Goal: Task Accomplishment & Management: Manage account settings

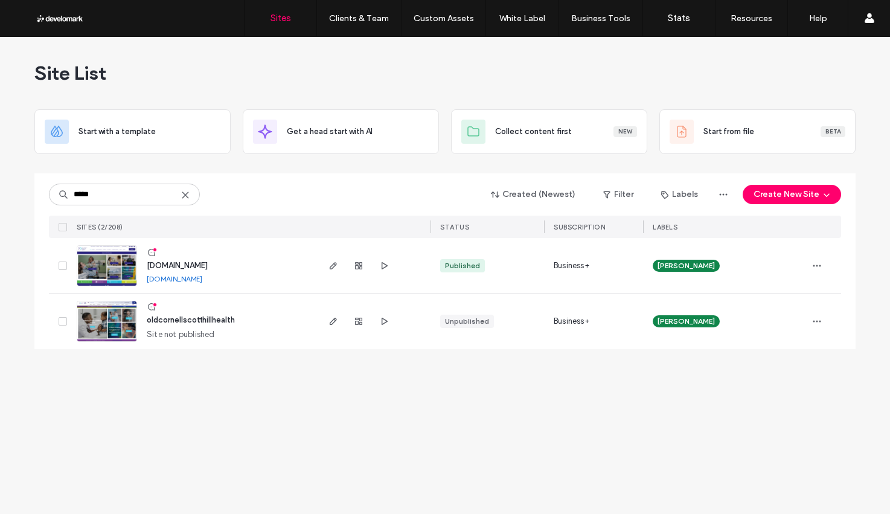
type input "*****"
click at [208, 266] on span "www.cornellscott.org" at bounding box center [177, 265] width 61 height 9
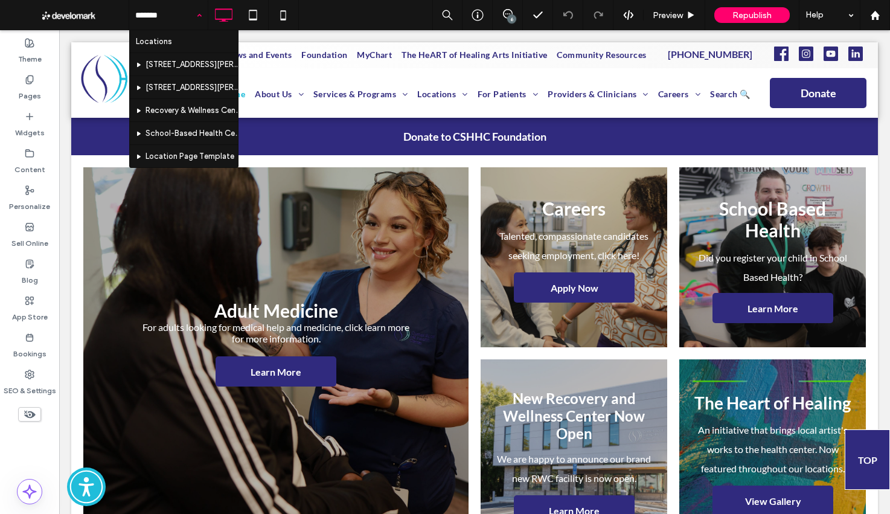
type input "********"
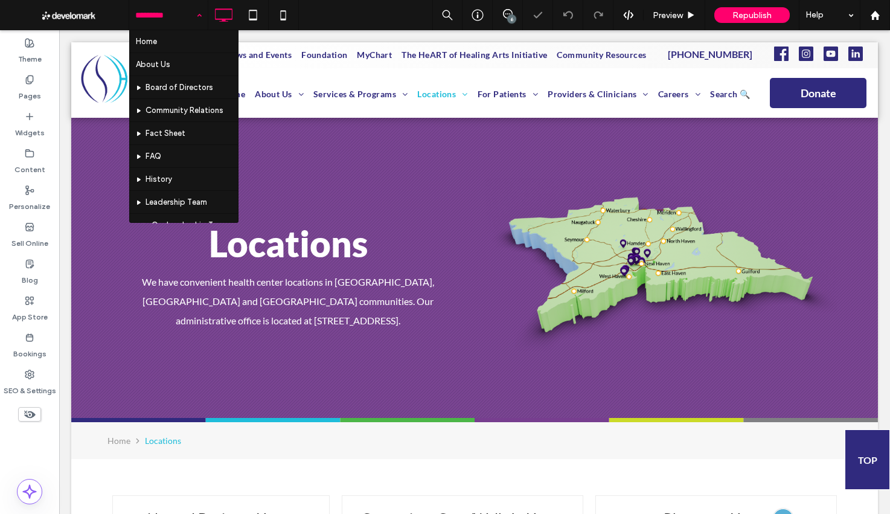
click at [153, 7] on input at bounding box center [165, 15] width 60 height 30
click at [156, 16] on input at bounding box center [165, 15] width 60 height 30
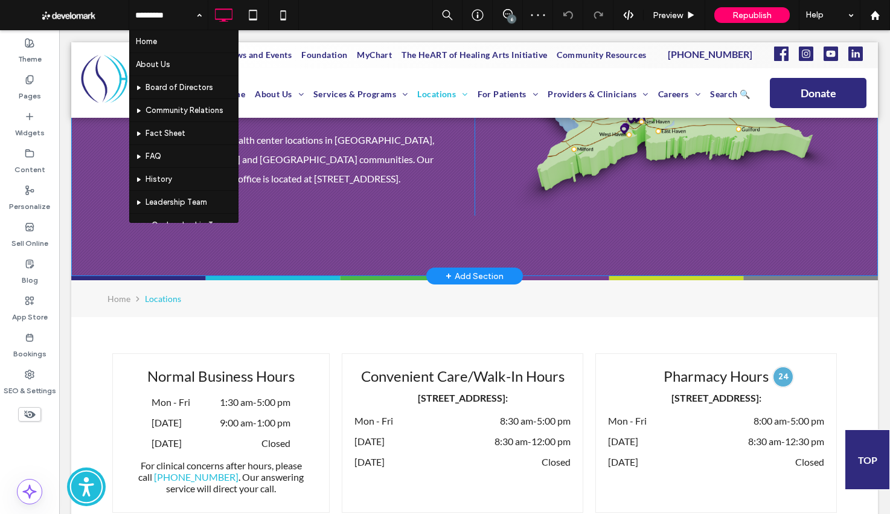
scroll to position [337, 0]
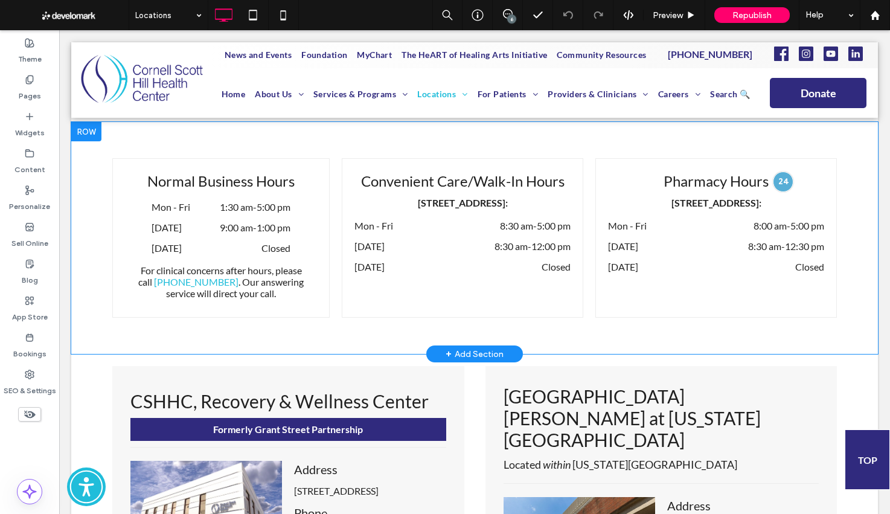
click at [698, 340] on div "Normal Business Hours Mon - Fri 1:30 am - 5:00 pm Saturday 9:00 am - 1:00 pm Su…" at bounding box center [474, 238] width 807 height 232
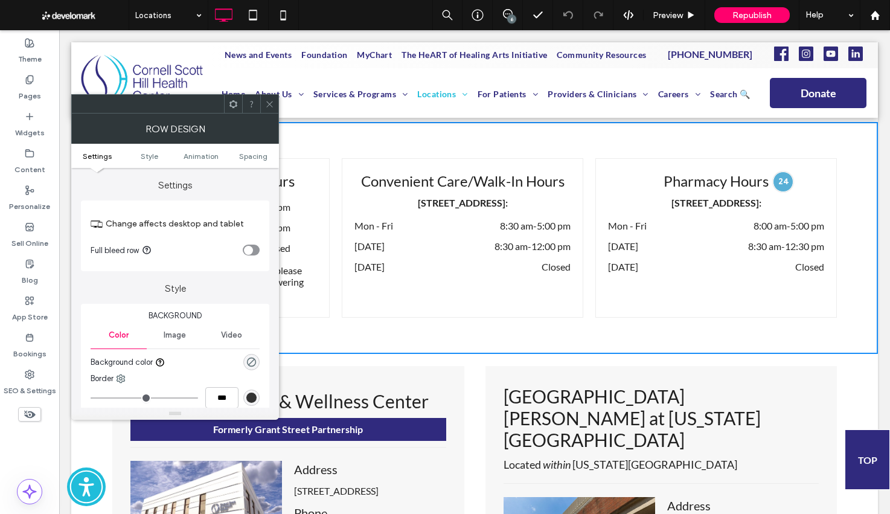
click at [263, 102] on div at bounding box center [269, 104] width 18 height 18
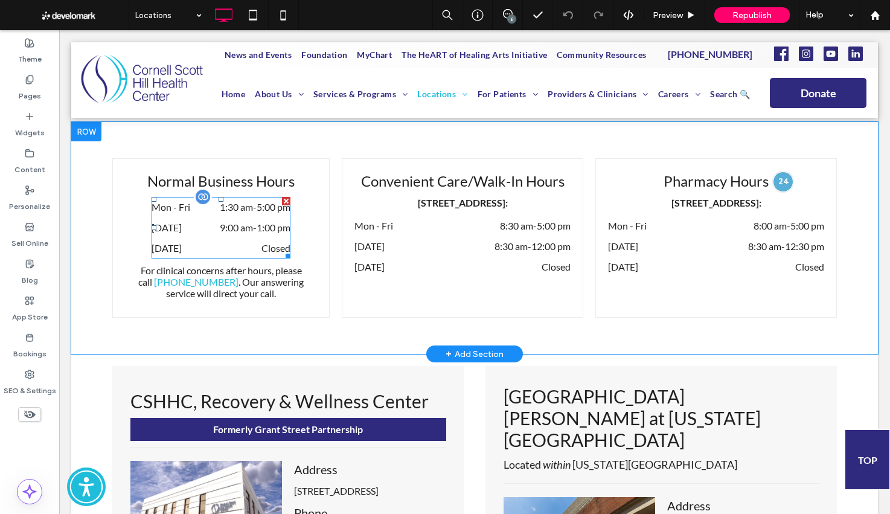
click at [255, 243] on dd "Closed" at bounding box center [249, 248] width 82 height 14
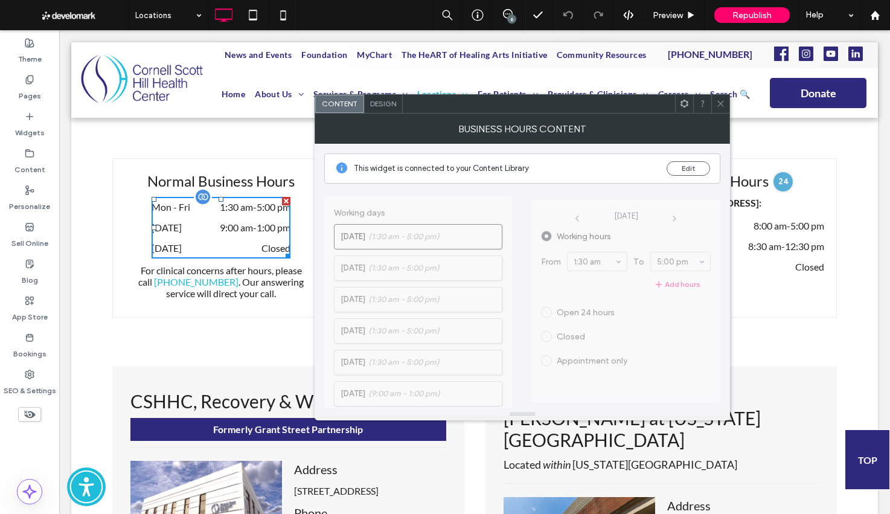
scroll to position [338, 0]
click at [721, 104] on use at bounding box center [721, 104] width 6 height 6
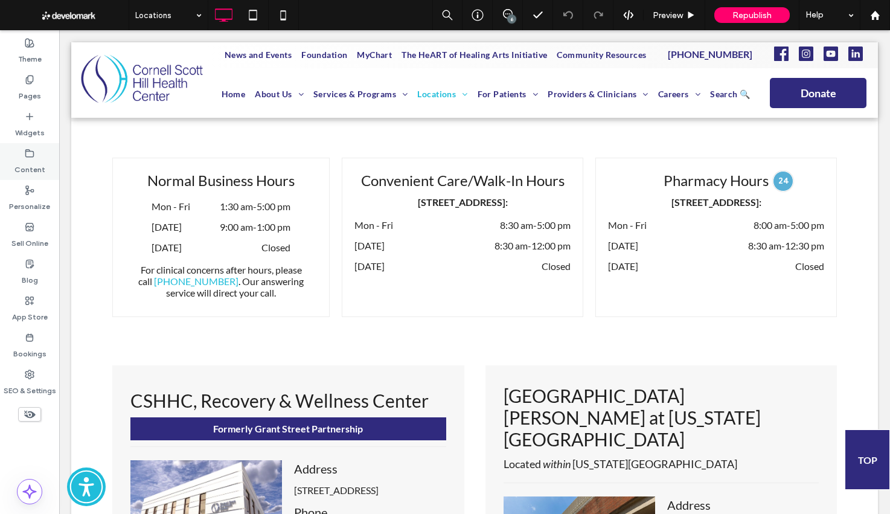
click at [42, 161] on label "Content" at bounding box center [29, 166] width 31 height 17
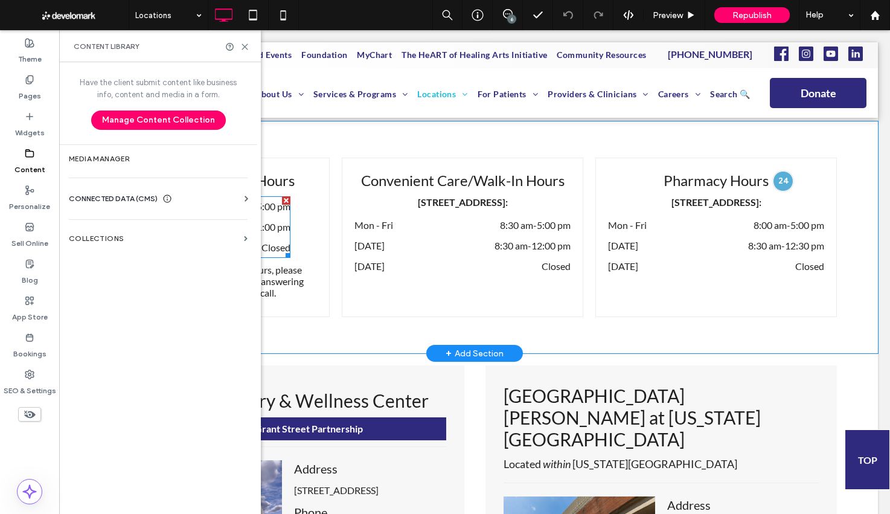
click at [289, 227] on time "1:00 pm" at bounding box center [274, 226] width 34 height 11
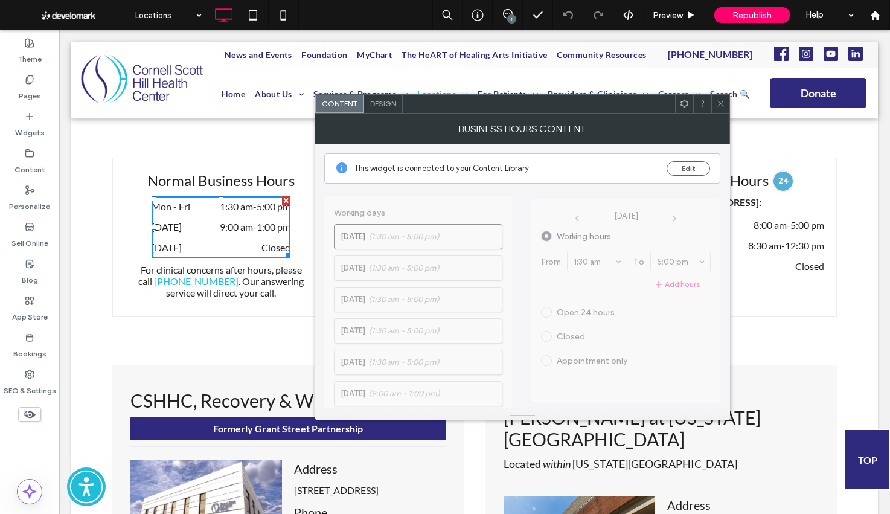
click at [713, 169] on div "This widget is connected to your Content Library Edit" at bounding box center [522, 168] width 396 height 30
click at [692, 168] on button "Edit" at bounding box center [688, 168] width 43 height 14
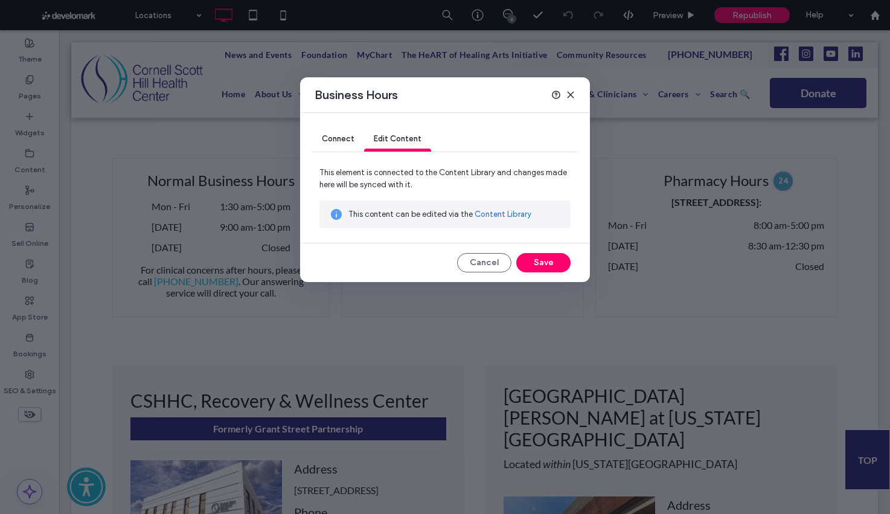
click at [506, 215] on link "Content Library" at bounding box center [503, 214] width 57 height 12
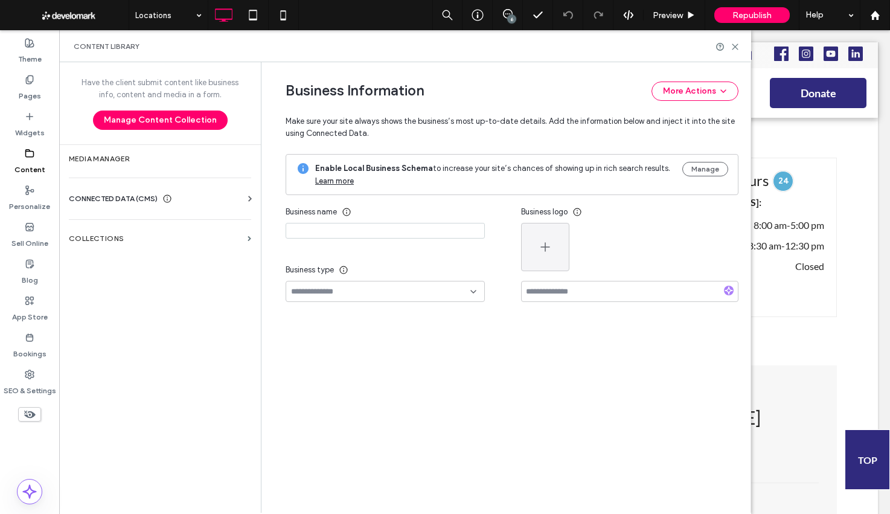
type input "**********"
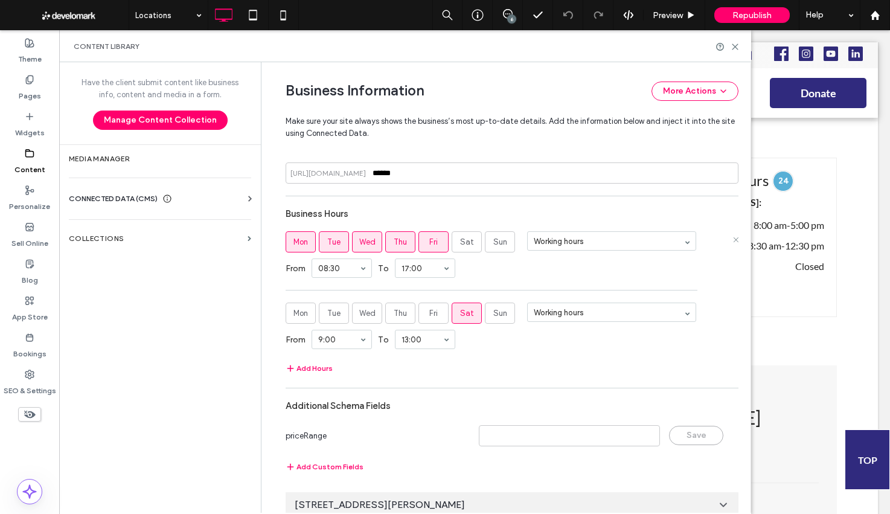
scroll to position [1922, 0]
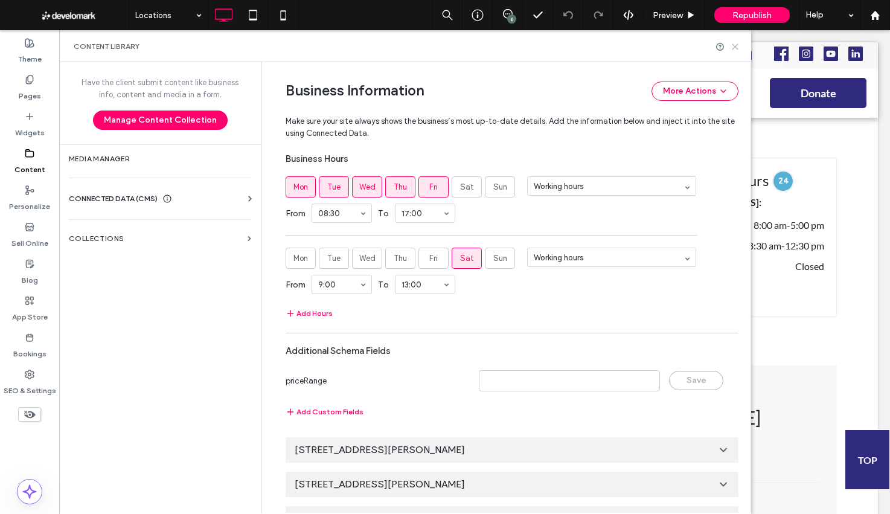
drag, startPoint x: 734, startPoint y: 48, endPoint x: 675, endPoint y: 18, distance: 66.4
click at [734, 48] on icon at bounding box center [735, 46] width 9 height 9
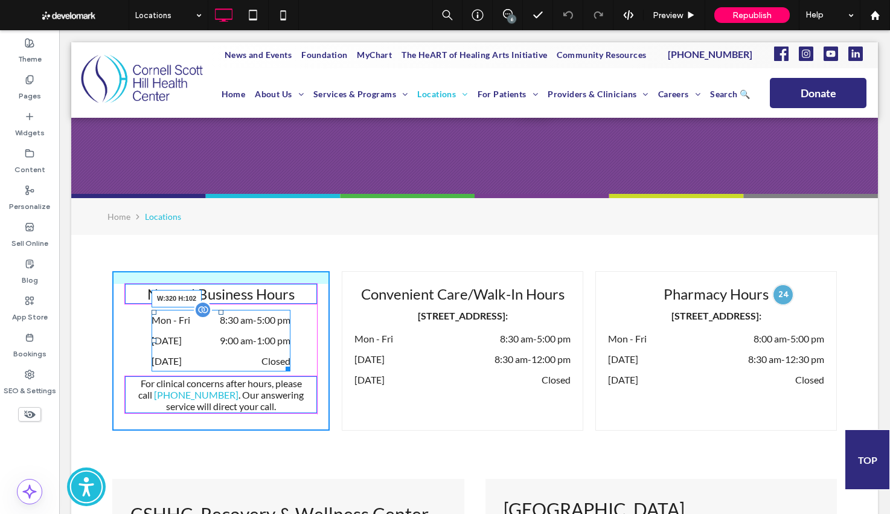
drag, startPoint x: 285, startPoint y: 367, endPoint x: 310, endPoint y: 367, distance: 25.4
click at [291, 367] on div at bounding box center [285, 366] width 9 height 9
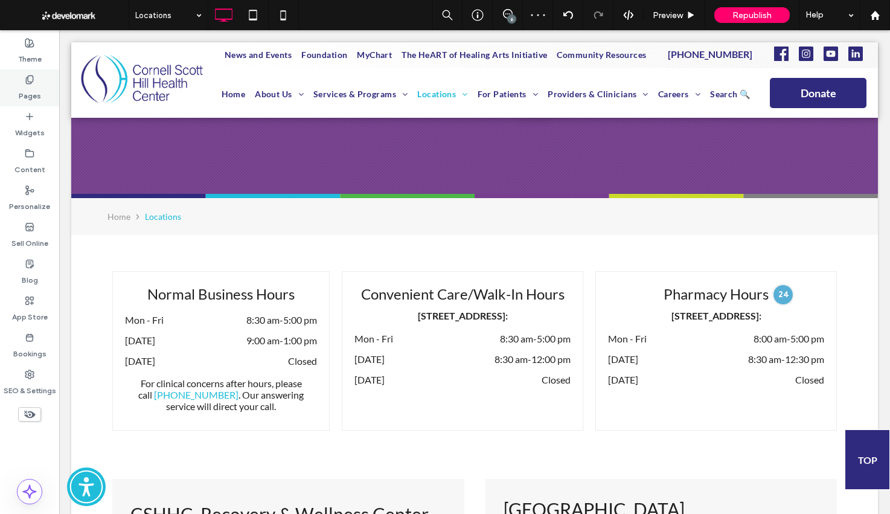
click at [43, 79] on div "Pages" at bounding box center [29, 87] width 59 height 37
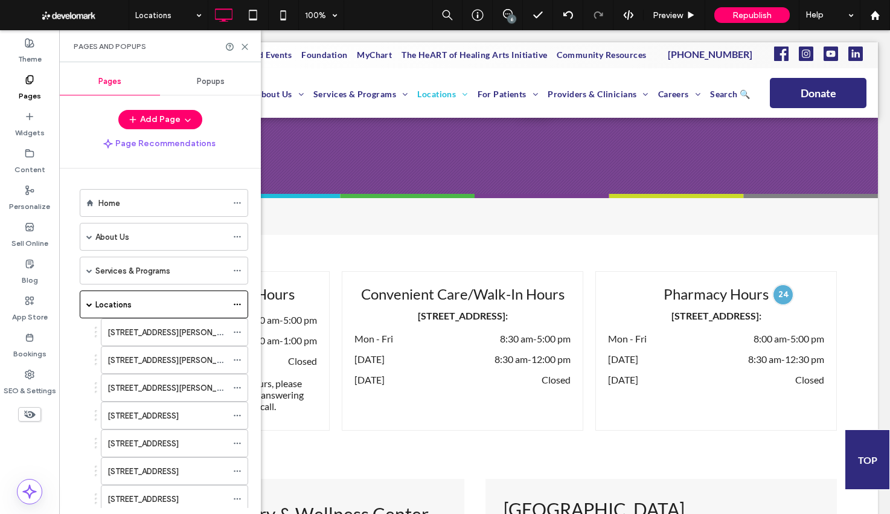
click at [43, 169] on div "Content" at bounding box center [29, 161] width 59 height 37
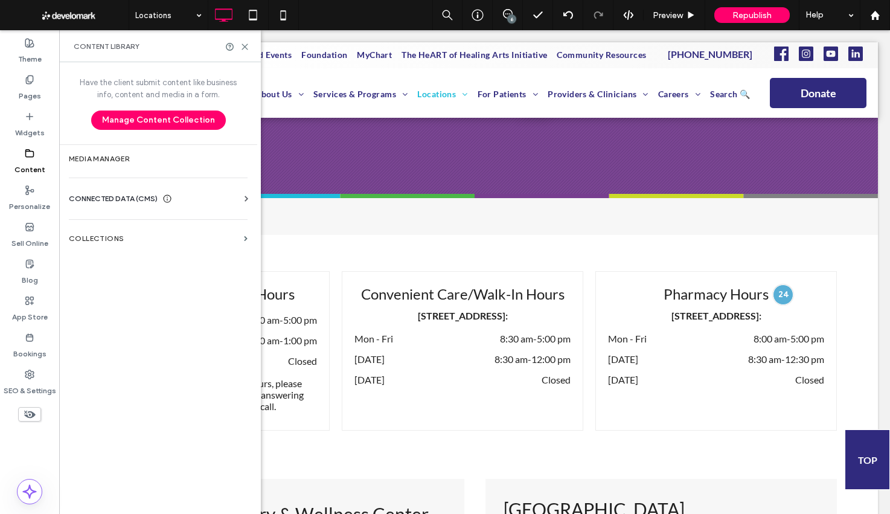
click at [111, 194] on span "CONNECTED DATA (CMS)" at bounding box center [113, 199] width 89 height 12
drag, startPoint x: 120, startPoint y: 232, endPoint x: 127, endPoint y: 232, distance: 7.9
click at [120, 232] on label "Business Info" at bounding box center [161, 228] width 164 height 8
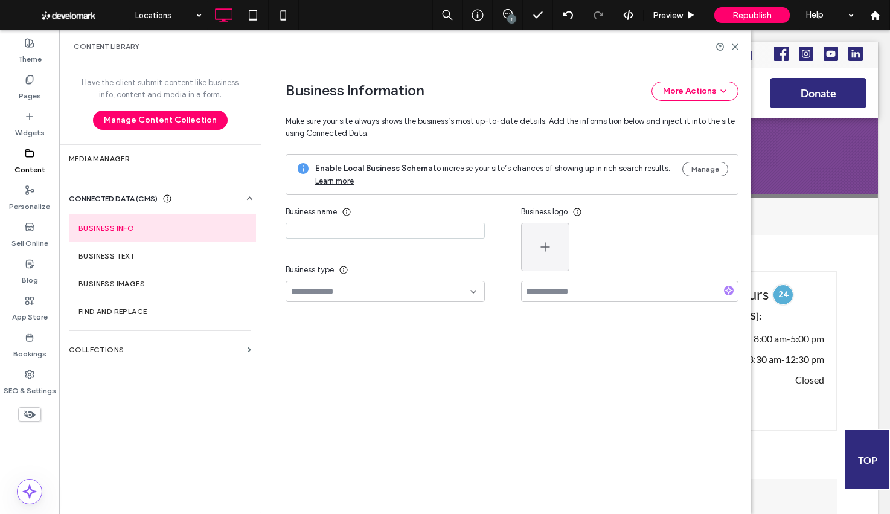
type input "**********"
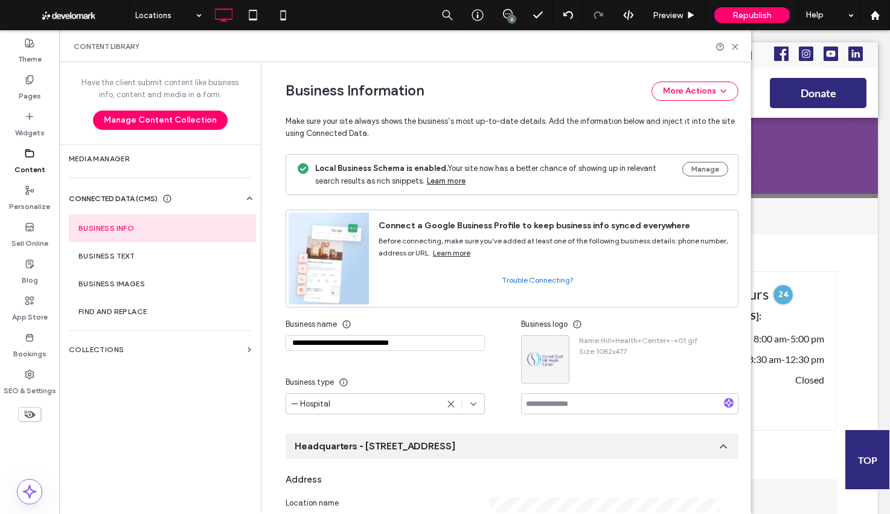
scroll to position [144, 0]
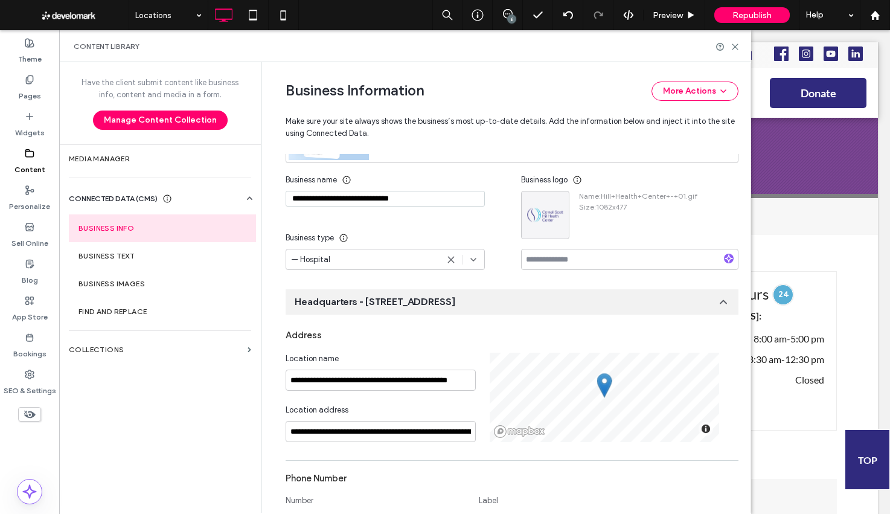
click at [398, 306] on span "Headquarters - 428 Columbus Ave, New Haven, CT 06519" at bounding box center [375, 301] width 161 height 13
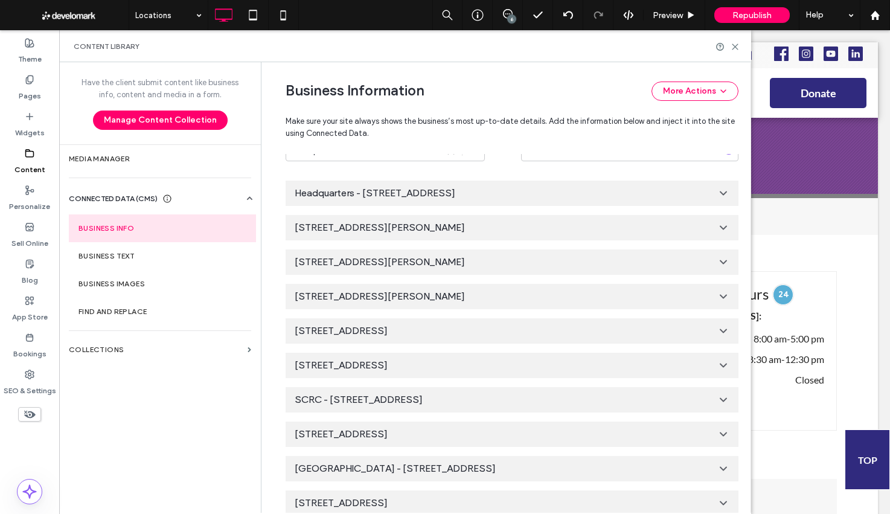
click at [382, 365] on span "197 Dixwell Ave, New Haven, CT 06511" at bounding box center [341, 365] width 93 height 13
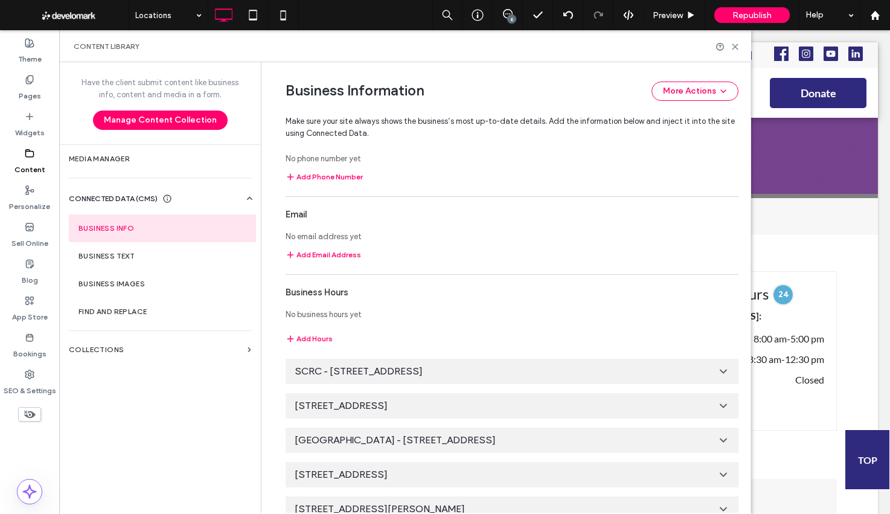
scroll to position [482, 0]
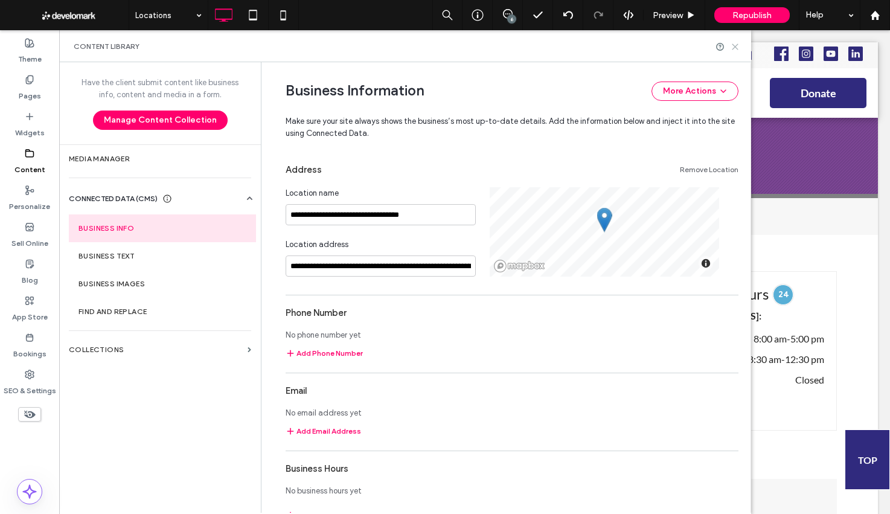
click at [734, 48] on use at bounding box center [735, 46] width 5 height 5
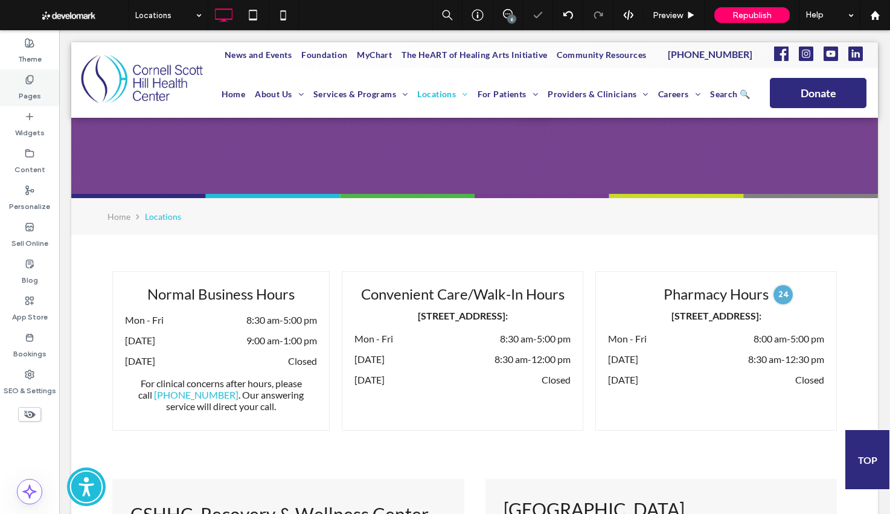
drag, startPoint x: 13, startPoint y: 86, endPoint x: 25, endPoint y: 81, distance: 13.6
click at [13, 86] on div "Pages" at bounding box center [29, 87] width 59 height 37
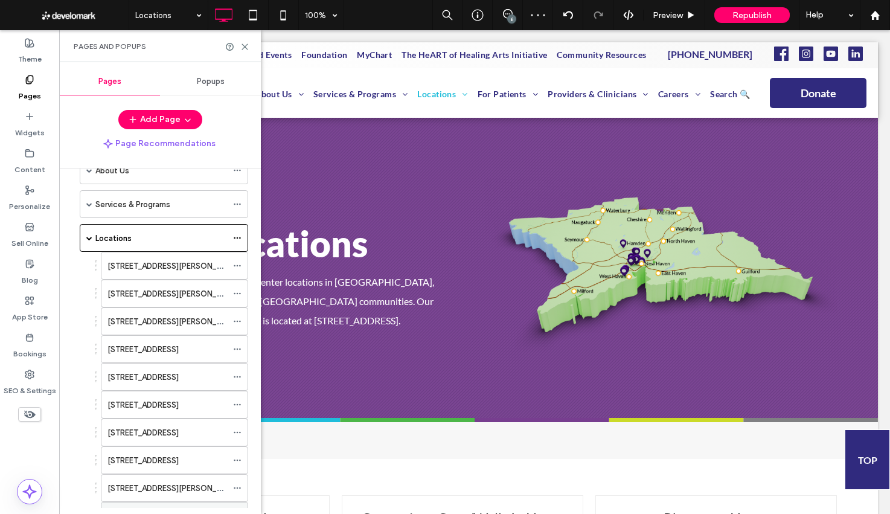
scroll to position [144, 0]
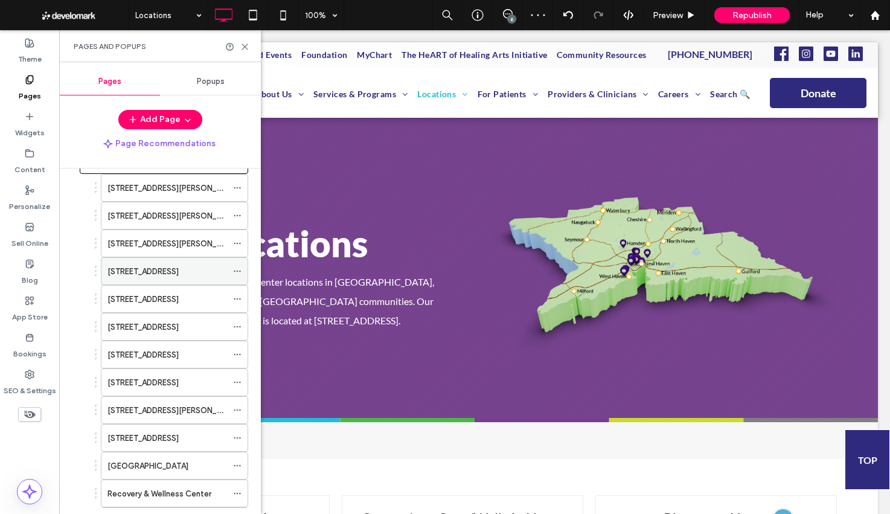
click at [168, 271] on label "197 Dixwell Avenue" at bounding box center [143, 271] width 71 height 21
click at [242, 48] on div at bounding box center [445, 257] width 890 height 514
click at [244, 47] on use at bounding box center [244, 46] width 5 height 5
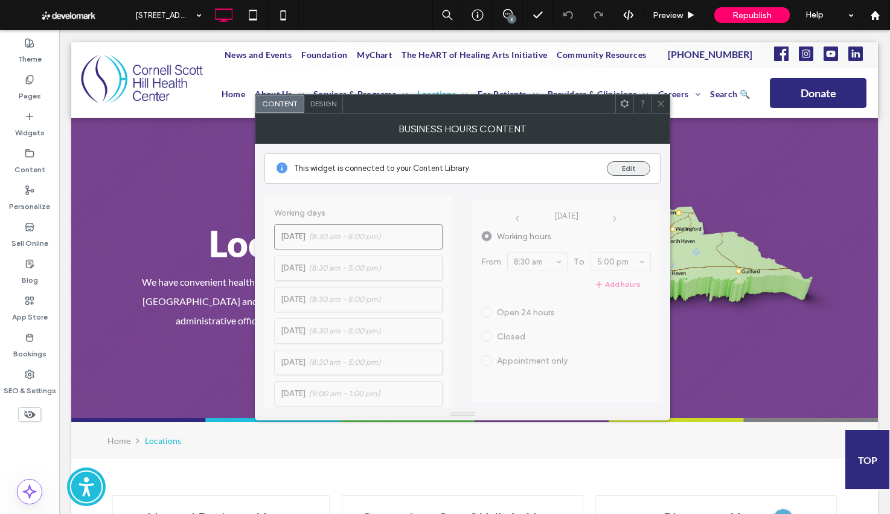
click at [633, 166] on button "Edit" at bounding box center [628, 168] width 43 height 14
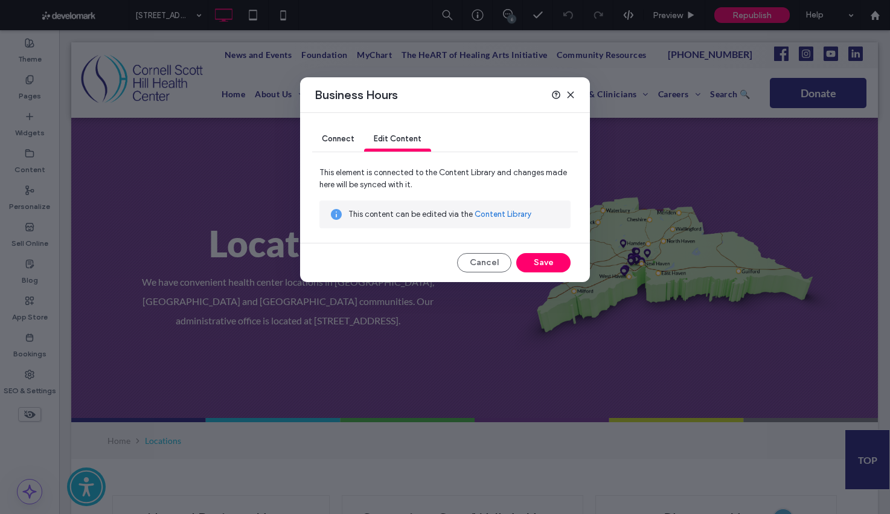
click at [329, 144] on div "Connect" at bounding box center [338, 139] width 52 height 24
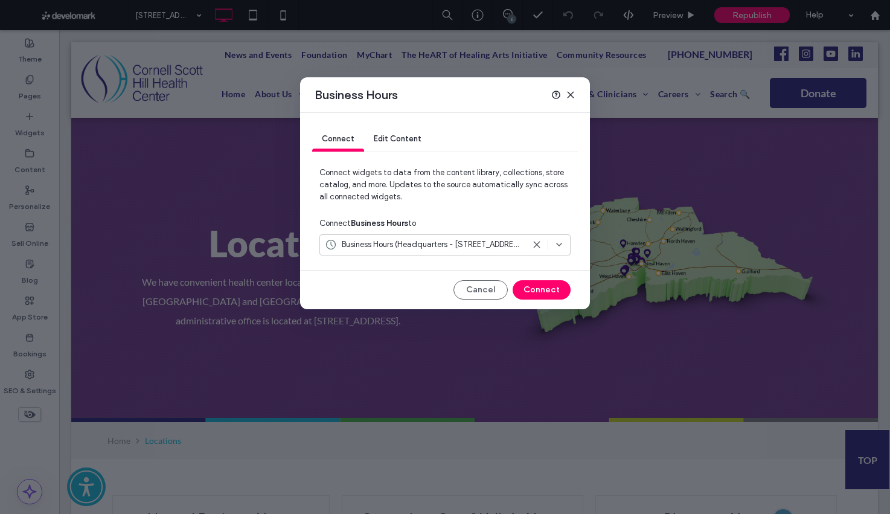
drag, startPoint x: 390, startPoint y: 137, endPoint x: 425, endPoint y: 165, distance: 44.7
click at [390, 137] on span "Edit Content" at bounding box center [398, 138] width 48 height 9
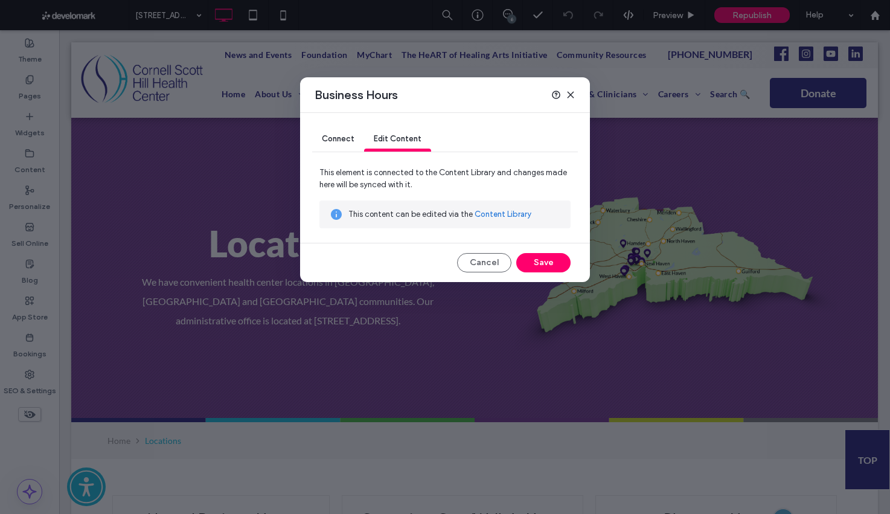
click at [507, 213] on link "Content Library" at bounding box center [503, 214] width 57 height 12
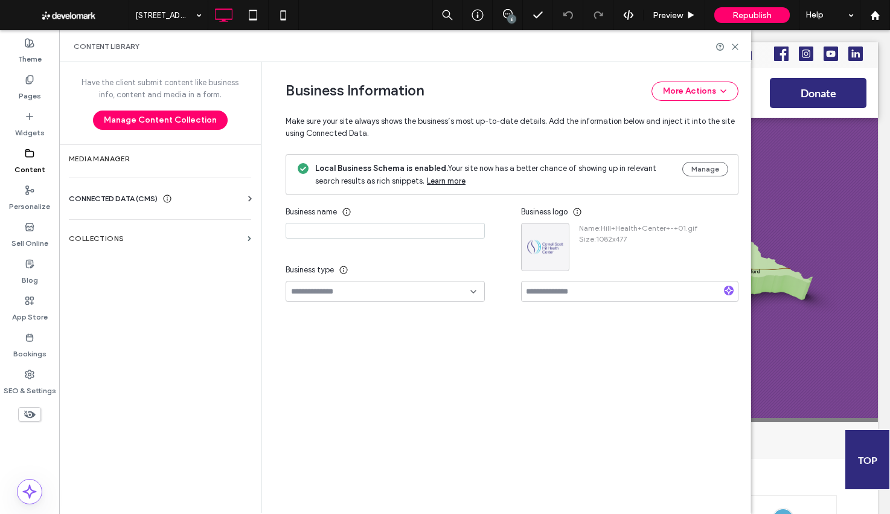
type input "**********"
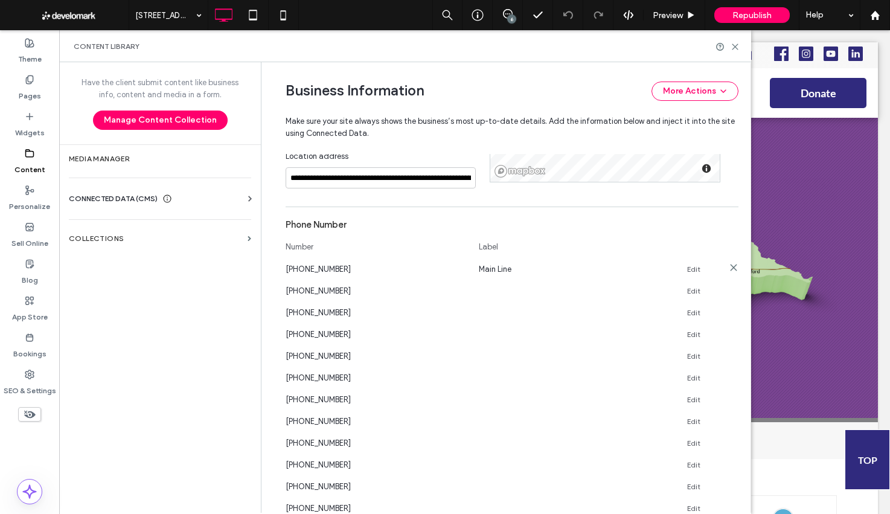
scroll to position [456, 0]
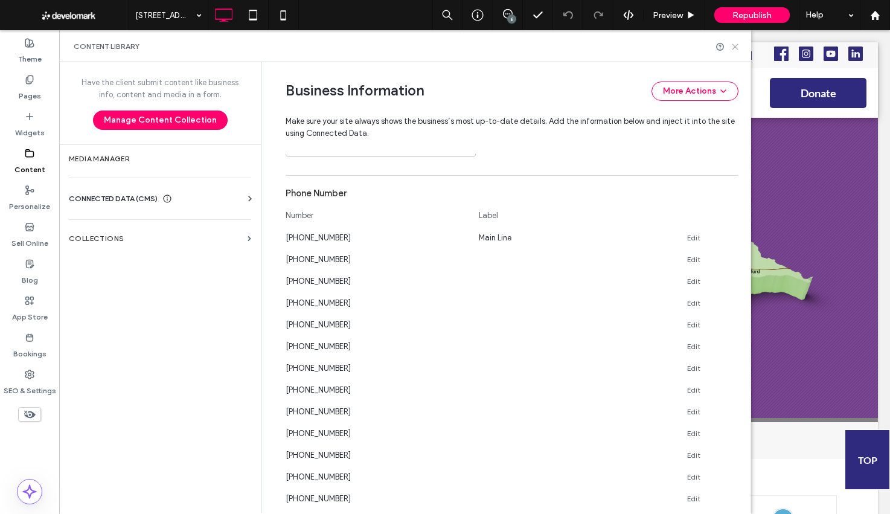
click at [734, 49] on icon at bounding box center [735, 46] width 9 height 9
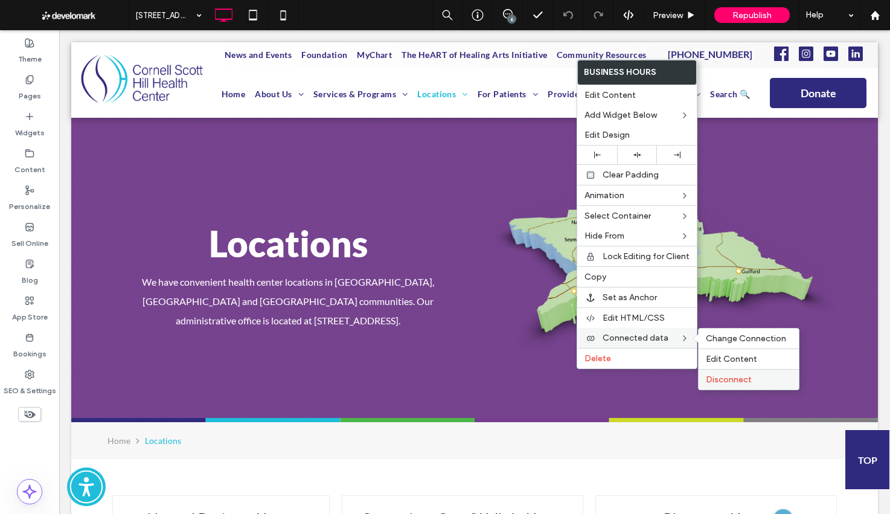
click at [762, 375] on label "Disconnect" at bounding box center [749, 379] width 86 height 10
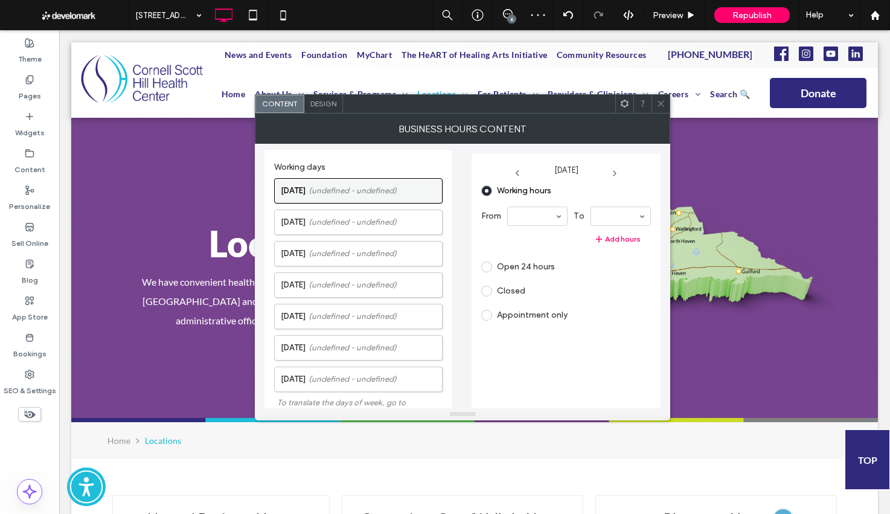
click at [339, 184] on label "Monday (undefined - undefined)" at bounding box center [361, 191] width 161 height 24
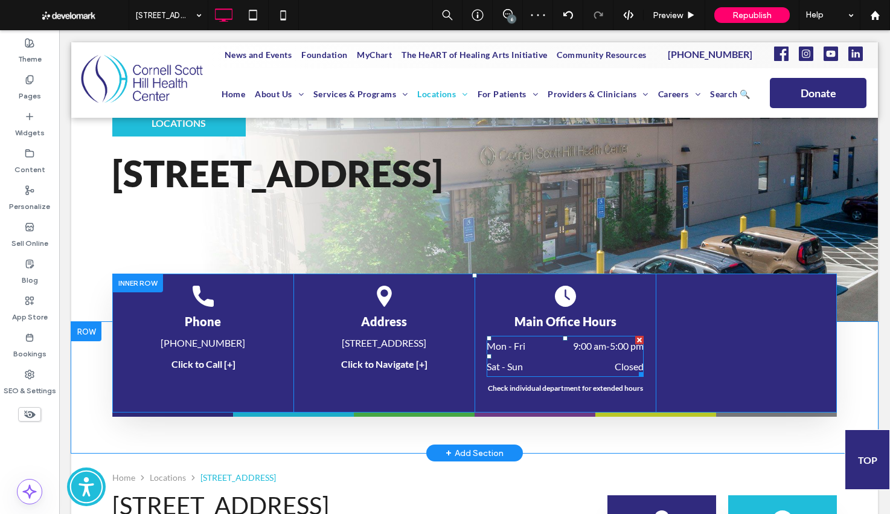
click at [570, 353] on div "Mon - Fri 9:00 am - 5:00 pm" at bounding box center [565, 349] width 157 height 21
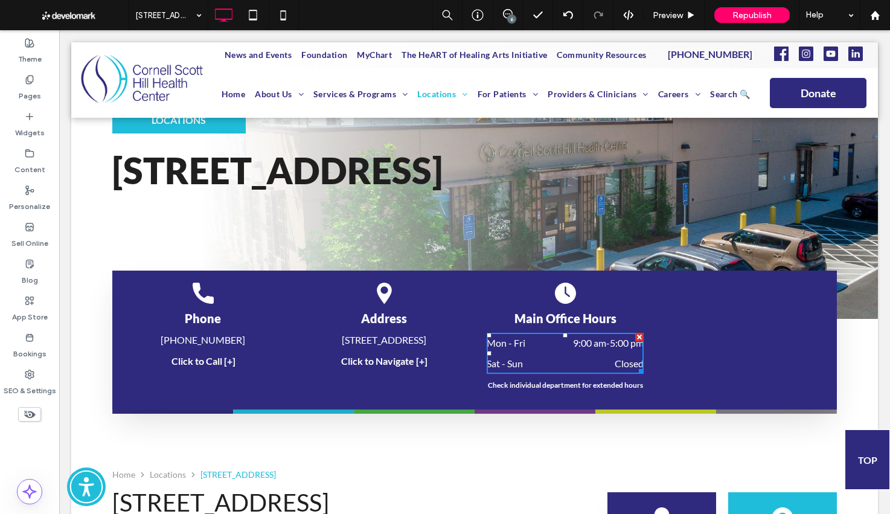
scroll to position [115, 0]
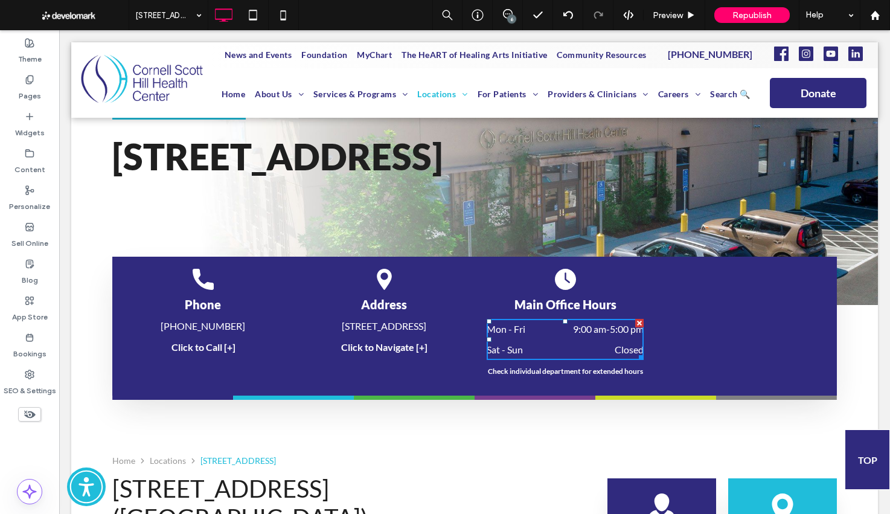
drag, startPoint x: 565, startPoint y: 449, endPoint x: 549, endPoint y: 429, distance: 25.3
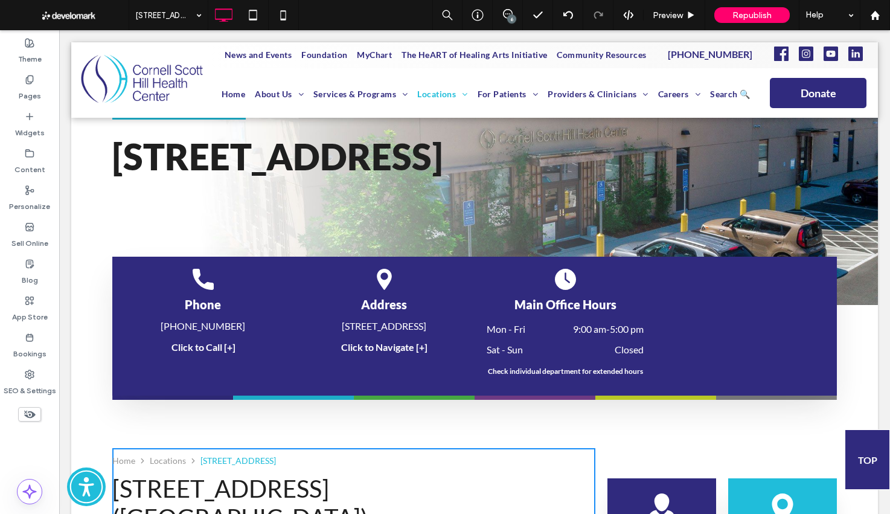
click at [624, 348] on dd "Closed" at bounding box center [597, 349] width 92 height 14
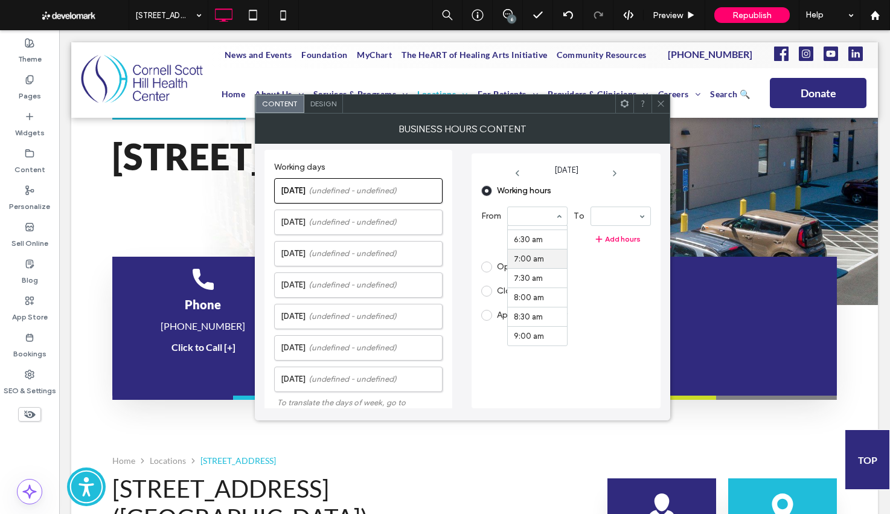
scroll to position [288, 0]
drag, startPoint x: 600, startPoint y: 316, endPoint x: 541, endPoint y: 286, distance: 66.4
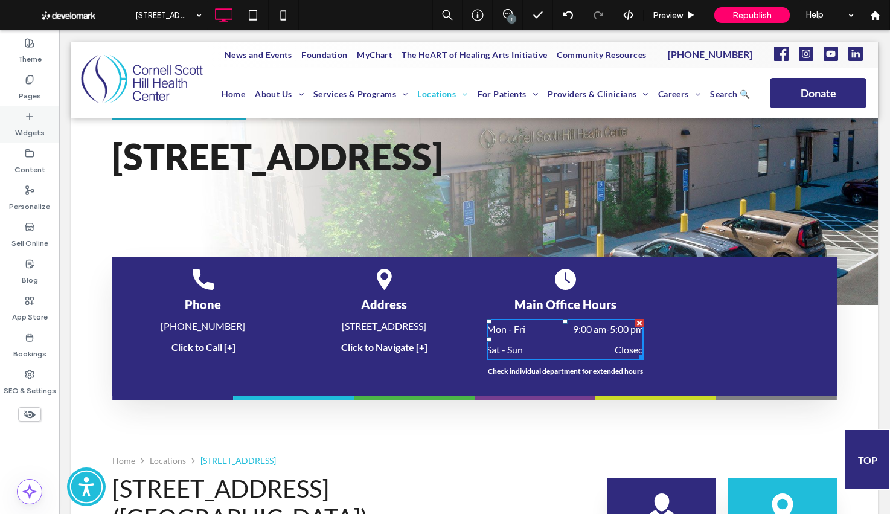
click at [29, 121] on label "Widgets" at bounding box center [30, 129] width 30 height 17
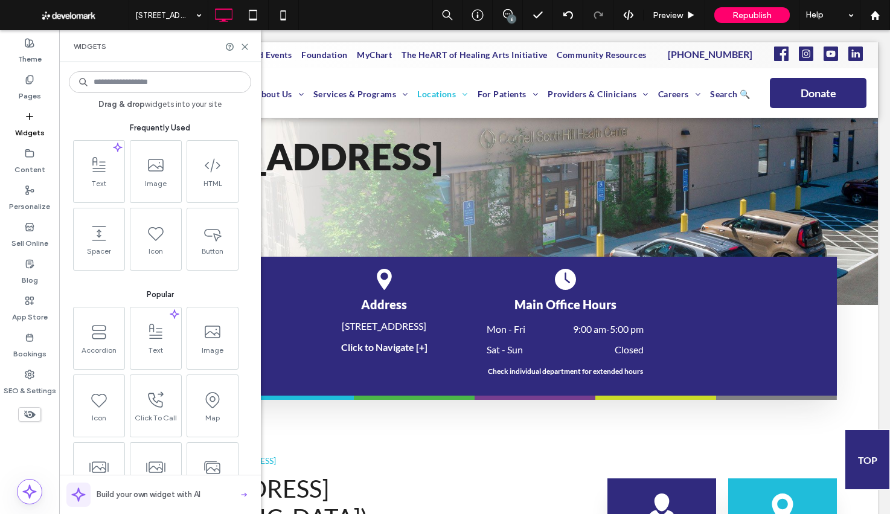
click at [162, 84] on input at bounding box center [160, 82] width 182 height 22
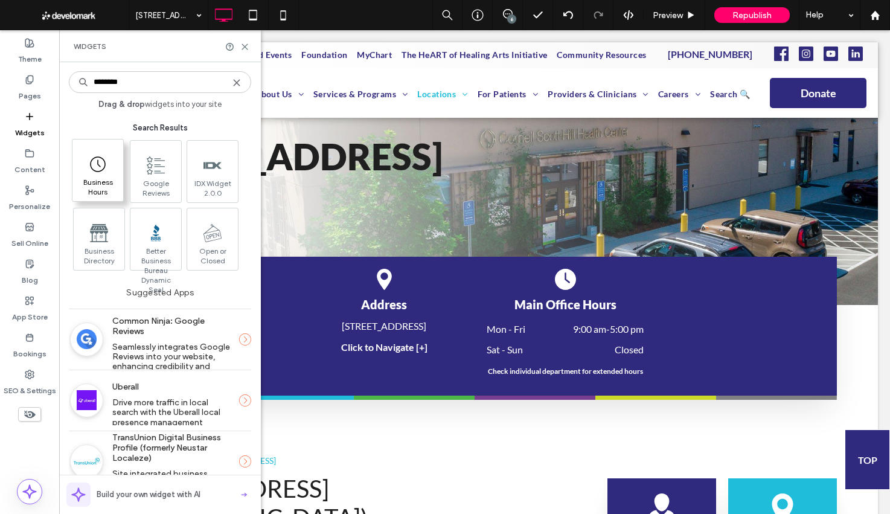
type input "********"
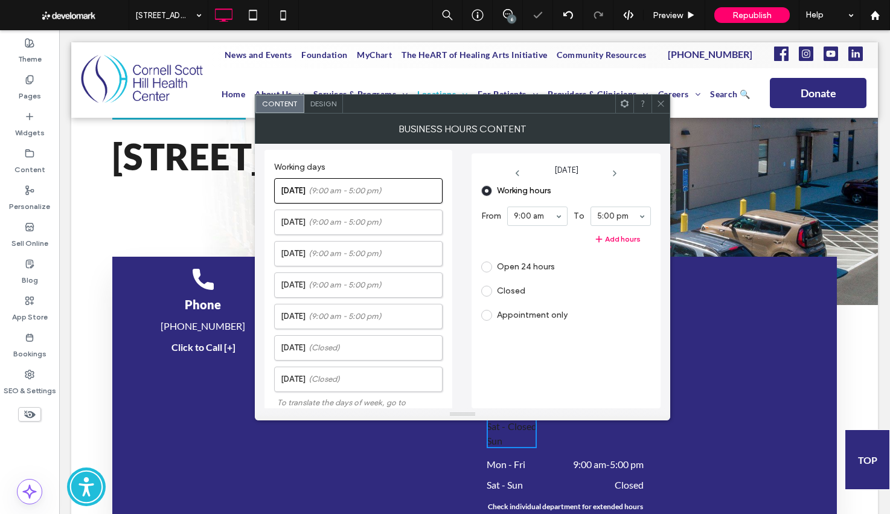
scroll to position [263, 0]
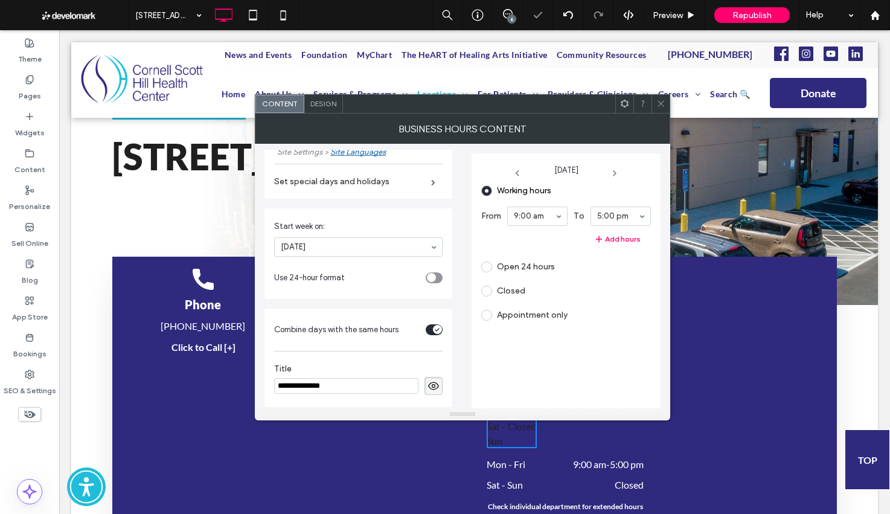
drag, startPoint x: 431, startPoint y: 388, endPoint x: 422, endPoint y: 366, distance: 24.1
click at [431, 388] on use at bounding box center [433, 386] width 11 height 8
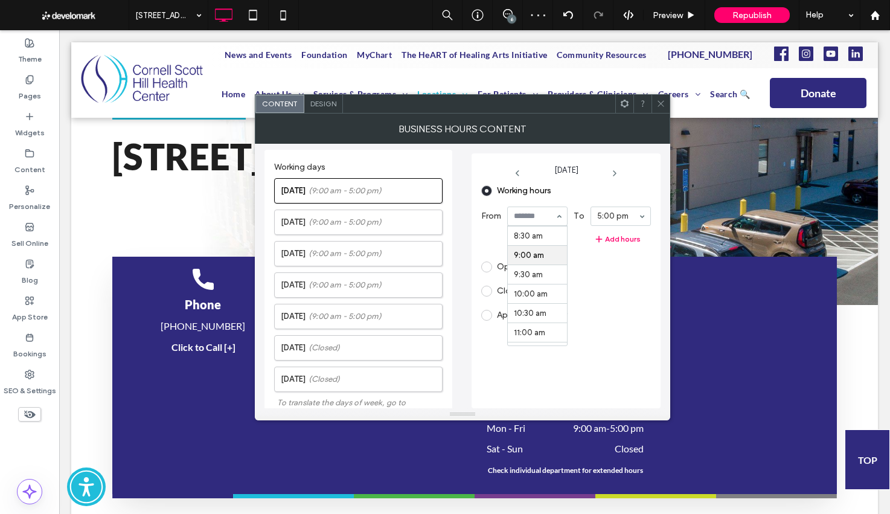
scroll to position [329, 0]
click at [391, 224] on label "Tuesday (9:00 am - 5:00 pm)" at bounding box center [361, 222] width 161 height 24
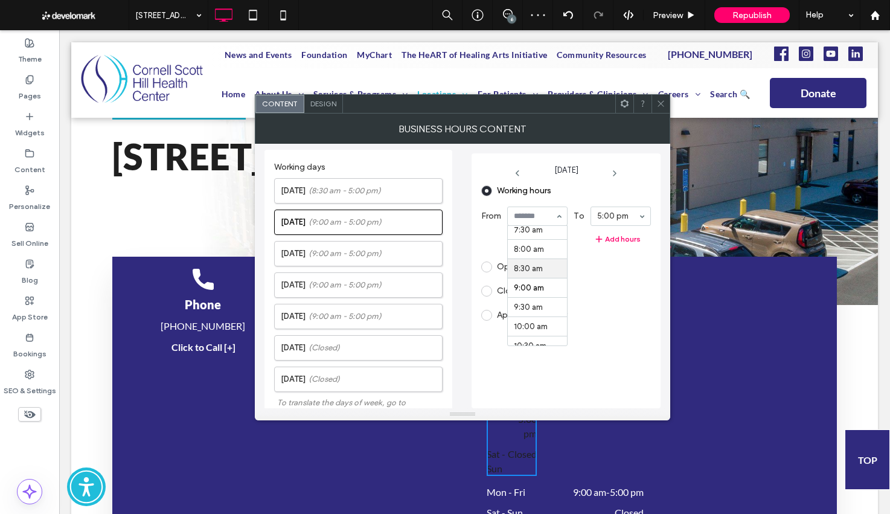
scroll to position [258, 0]
click at [332, 258] on span "(9:00 am - 5:00 pm)" at bounding box center [345, 254] width 73 height 12
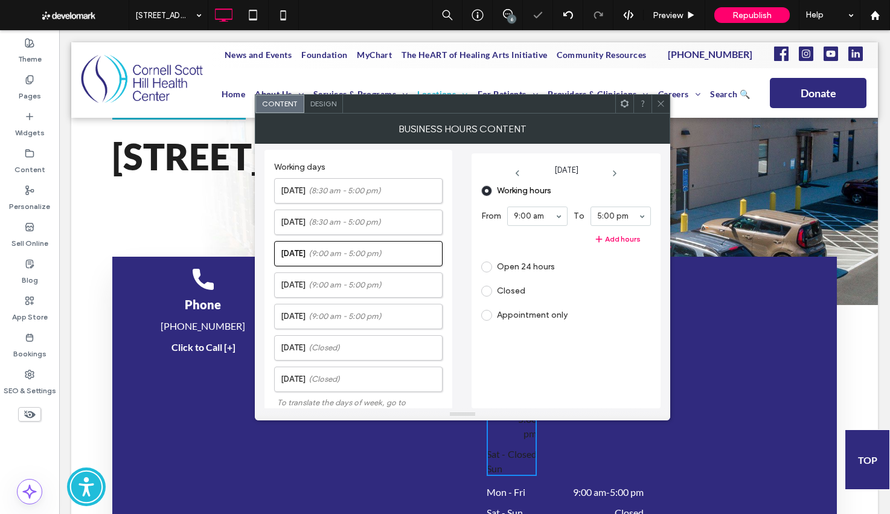
drag, startPoint x: 524, startPoint y: 213, endPoint x: 531, endPoint y: 219, distance: 9.1
drag, startPoint x: 387, startPoint y: 283, endPoint x: 495, endPoint y: 221, distance: 125.0
click at [382, 283] on span "(9:00 am - 5:00 pm)" at bounding box center [345, 285] width 73 height 12
drag, startPoint x: 545, startPoint y: 216, endPoint x: 542, endPoint y: 241, distance: 25.6
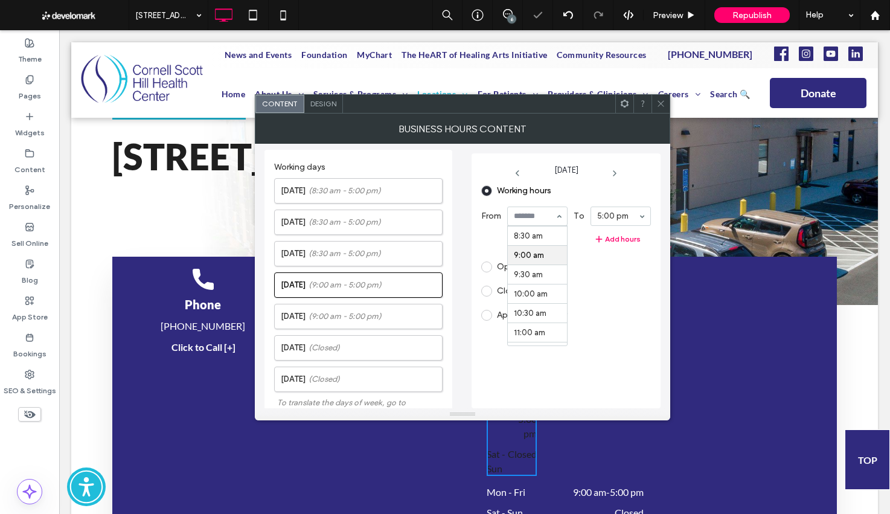
scroll to position [331, 0]
drag, startPoint x: 539, startPoint y: 245, endPoint x: 437, endPoint y: 307, distance: 119.0
click at [367, 316] on span "(9:00 am - 5:00 pm)" at bounding box center [345, 316] width 73 height 12
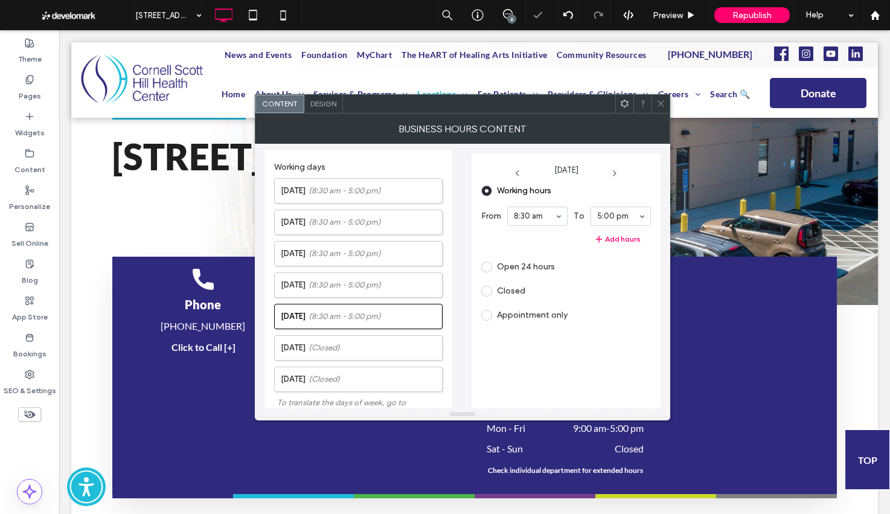
drag, startPoint x: 663, startPoint y: 102, endPoint x: 663, endPoint y: 111, distance: 8.5
click at [663, 102] on icon at bounding box center [661, 103] width 9 height 9
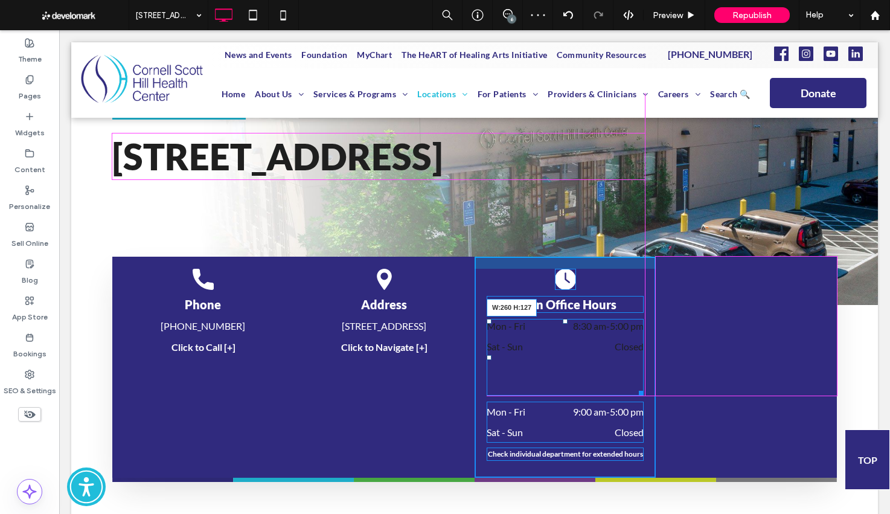
drag, startPoint x: 544, startPoint y: 403, endPoint x: 684, endPoint y: 387, distance: 141.7
click at [684, 387] on div "Phone 203-503-3000 Click to Call [+] Click To Paste Address 197 Dixwell Avenue,…" at bounding box center [474, 367] width 725 height 221
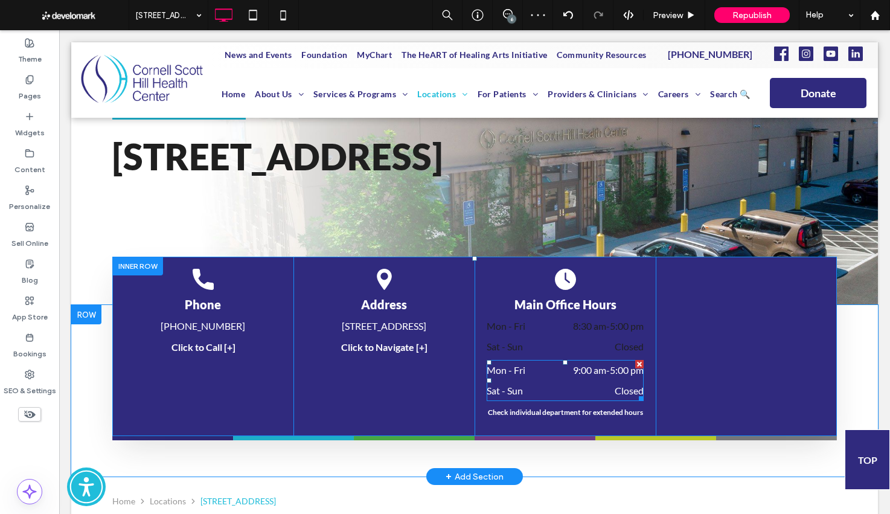
click at [640, 364] on div at bounding box center [639, 364] width 8 height 8
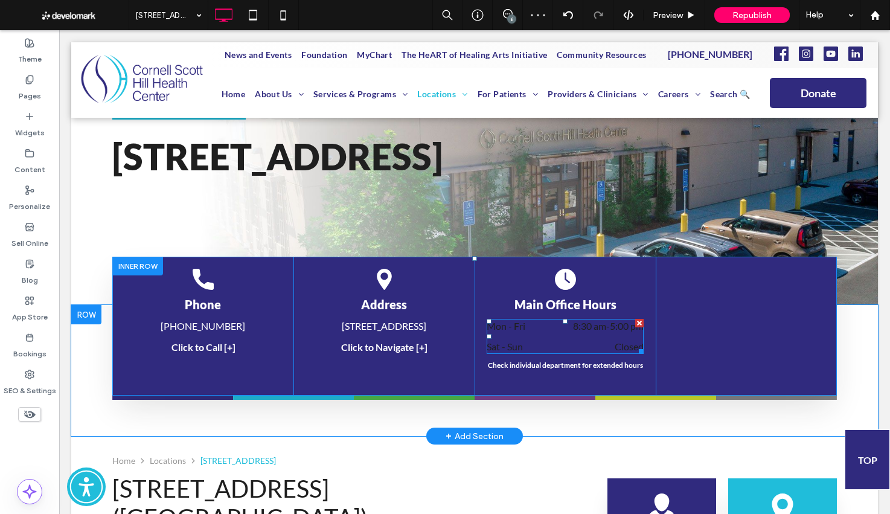
click at [617, 341] on dd "Closed" at bounding box center [597, 346] width 92 height 14
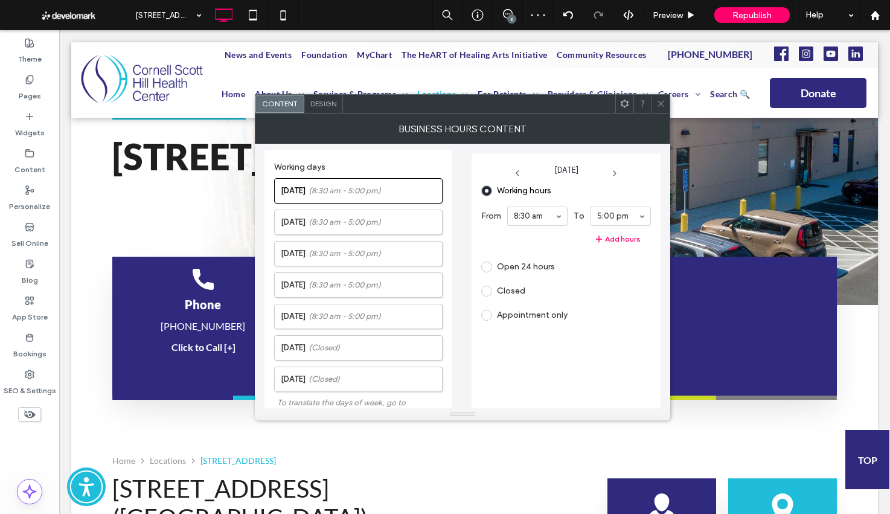
click at [311, 108] on div "Design" at bounding box center [323, 104] width 39 height 18
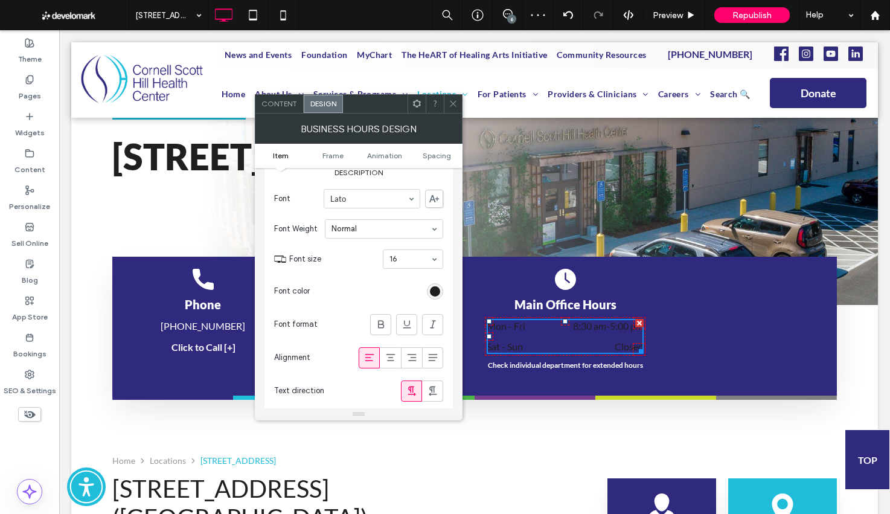
scroll to position [101, 0]
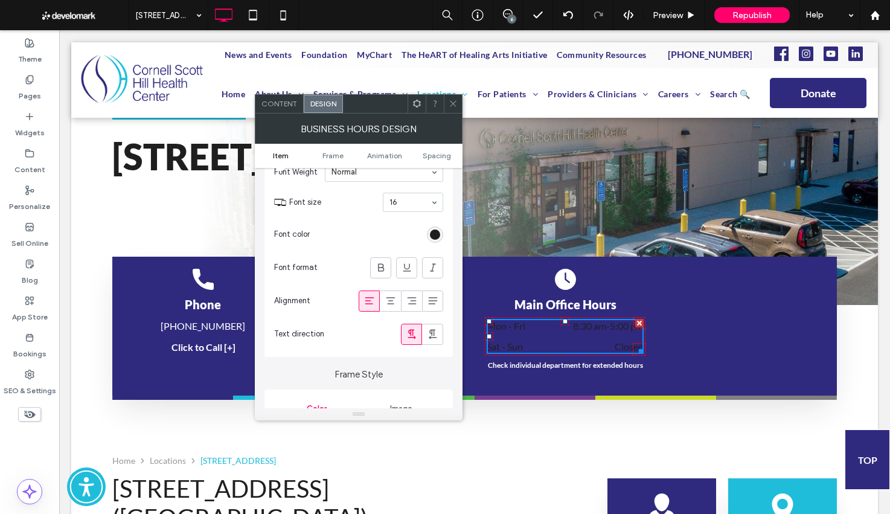
click at [436, 239] on div "rgb(31, 31, 31)" at bounding box center [435, 235] width 10 height 10
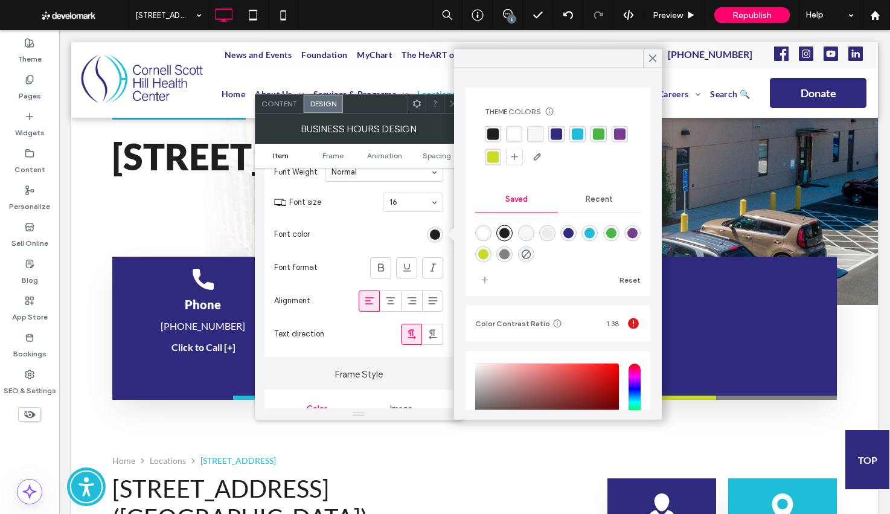
drag, startPoint x: 515, startPoint y: 138, endPoint x: 477, endPoint y: 124, distance: 39.7
click at [514, 138] on div "rgba(255,255,255,1)" at bounding box center [514, 134] width 11 height 11
click at [447, 103] on div at bounding box center [453, 104] width 18 height 18
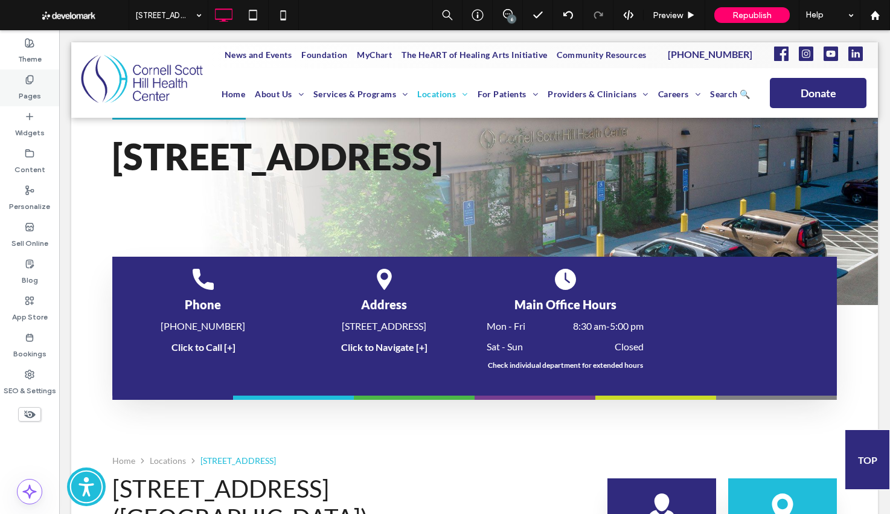
drag, startPoint x: 27, startPoint y: 103, endPoint x: 239, endPoint y: 259, distance: 263.9
click at [27, 103] on div "Pages" at bounding box center [29, 87] width 59 height 37
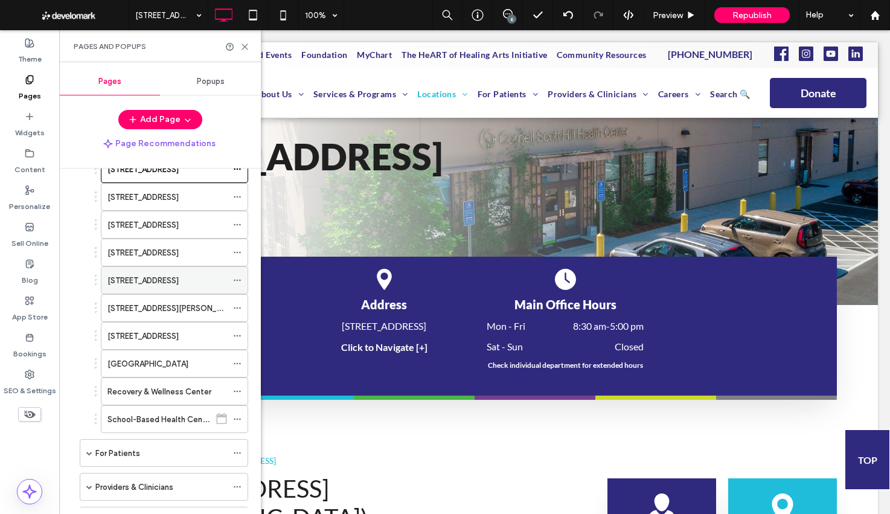
scroll to position [245, 0]
click at [170, 287] on label "400 Columbus Avenue" at bounding box center [143, 281] width 71 height 21
click at [245, 48] on div at bounding box center [445, 257] width 890 height 514
click at [245, 48] on icon at bounding box center [244, 46] width 9 height 9
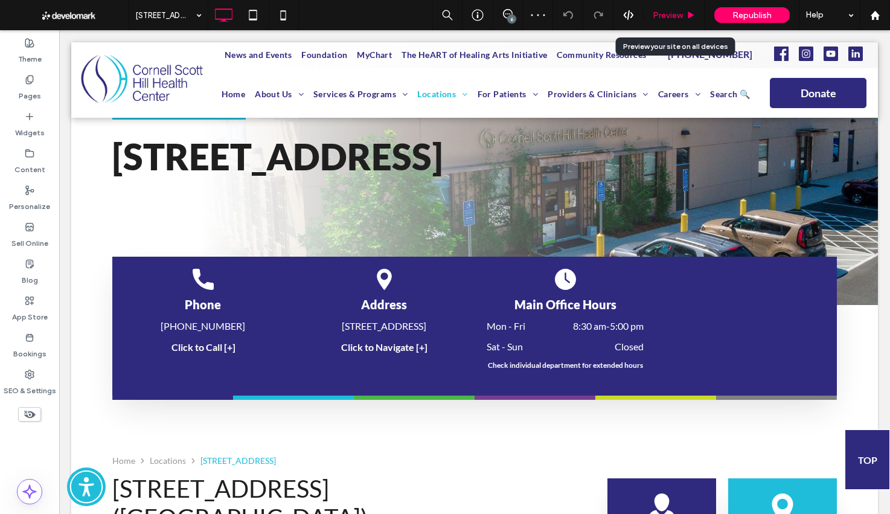
click at [662, 10] on span "Preview" at bounding box center [668, 15] width 30 height 10
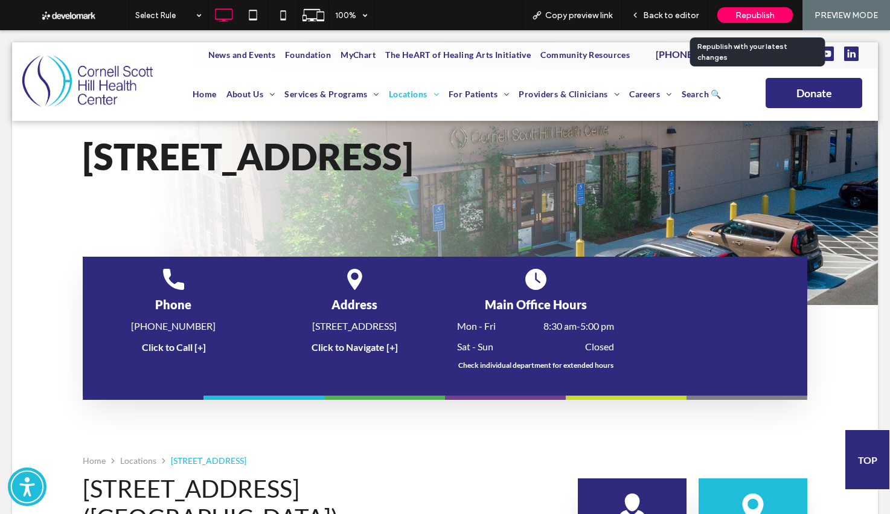
click at [740, 18] on span "Republish" at bounding box center [755, 15] width 39 height 10
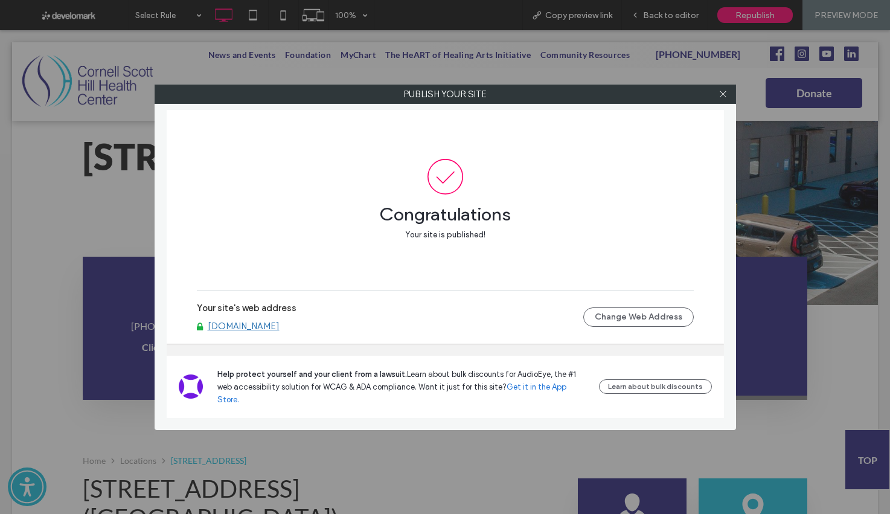
click at [272, 332] on link "[DOMAIN_NAME]" at bounding box center [244, 326] width 72 height 11
drag, startPoint x: 724, startPoint y: 98, endPoint x: 699, endPoint y: 41, distance: 62.7
click at [724, 98] on span at bounding box center [723, 94] width 9 height 18
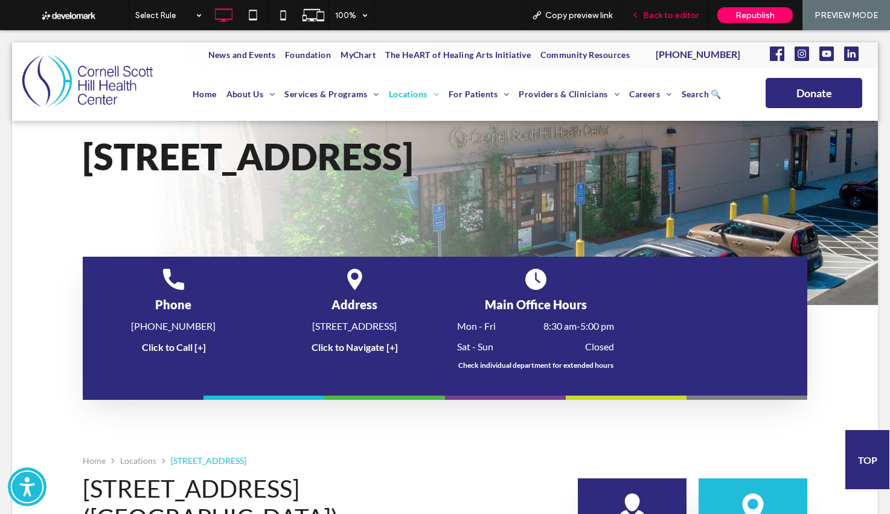
click at [678, 11] on span "Back to editor" at bounding box center [671, 15] width 56 height 10
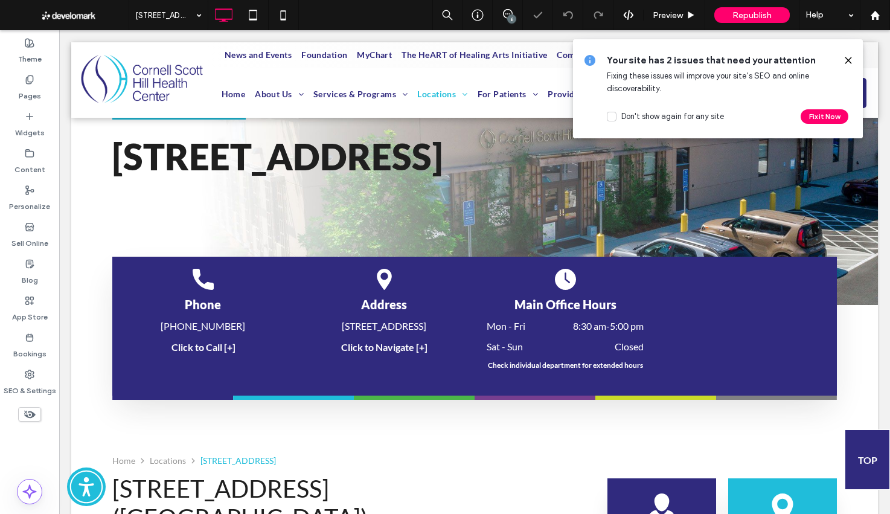
click at [849, 59] on use at bounding box center [848, 59] width 5 height 5
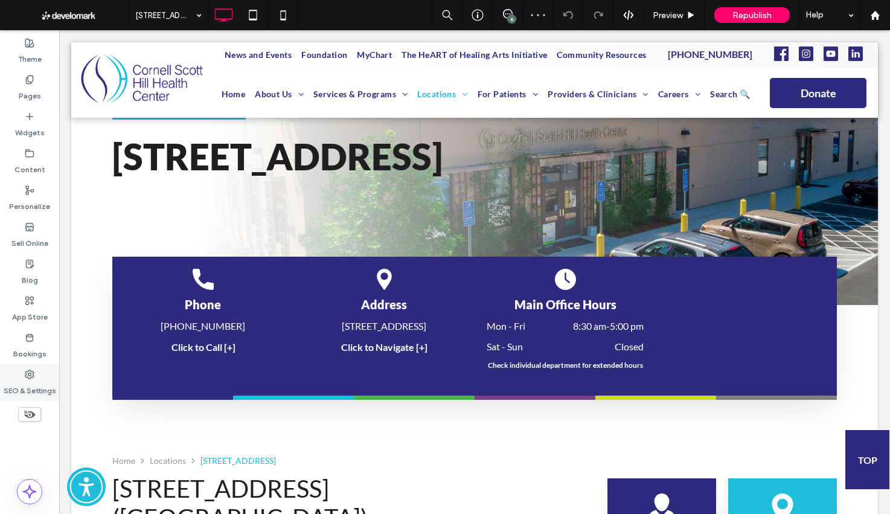
click at [33, 384] on label "SEO & Settings" at bounding box center [30, 387] width 53 height 17
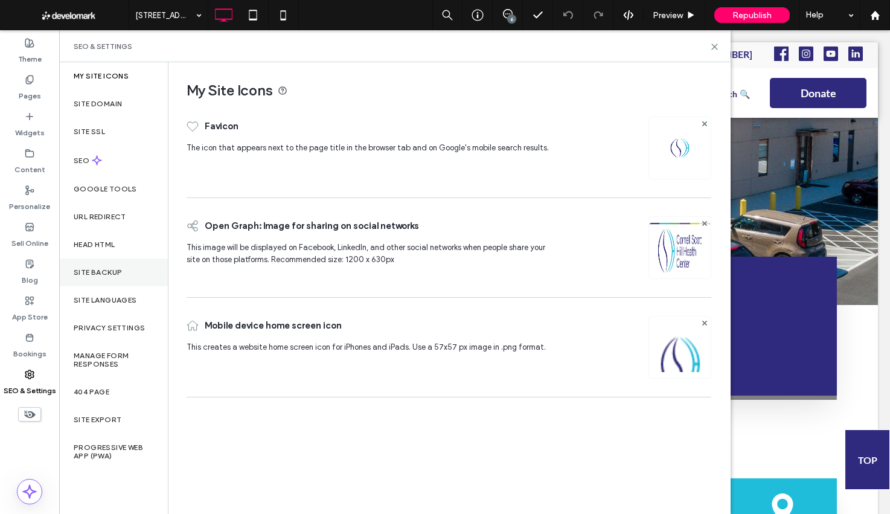
click at [135, 272] on div "Site Backup" at bounding box center [113, 272] width 109 height 28
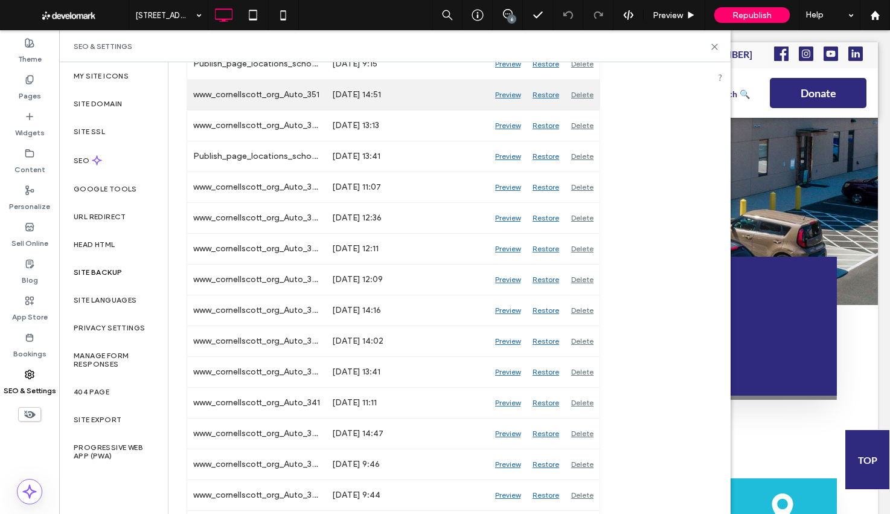
scroll to position [302, 0]
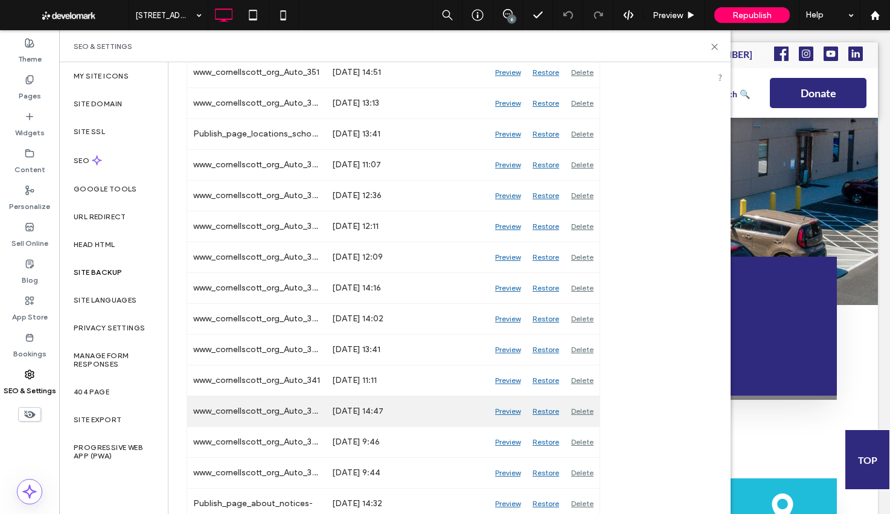
click at [516, 412] on div "Preview" at bounding box center [507, 411] width 37 height 30
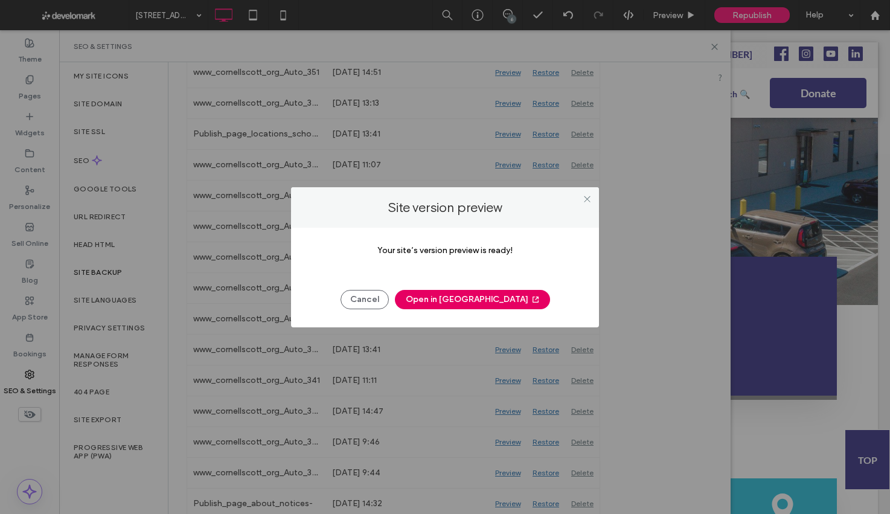
click at [456, 291] on button "Open in New Tab" at bounding box center [472, 299] width 155 height 19
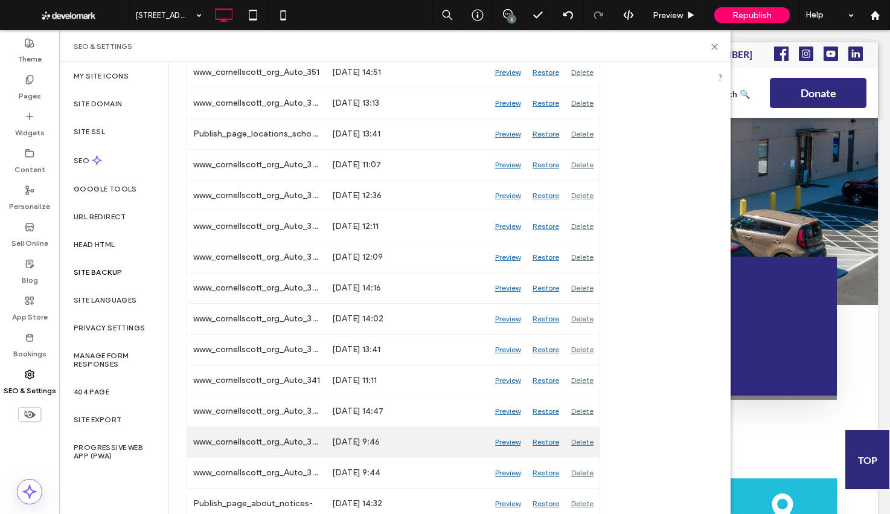
click at [514, 445] on div "Preview" at bounding box center [507, 442] width 37 height 30
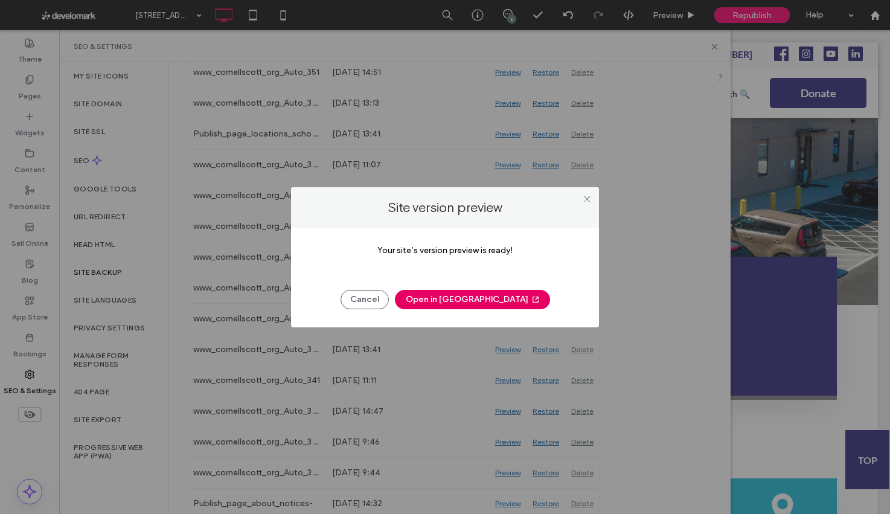
click at [491, 297] on button "Open in New Tab" at bounding box center [472, 299] width 155 height 19
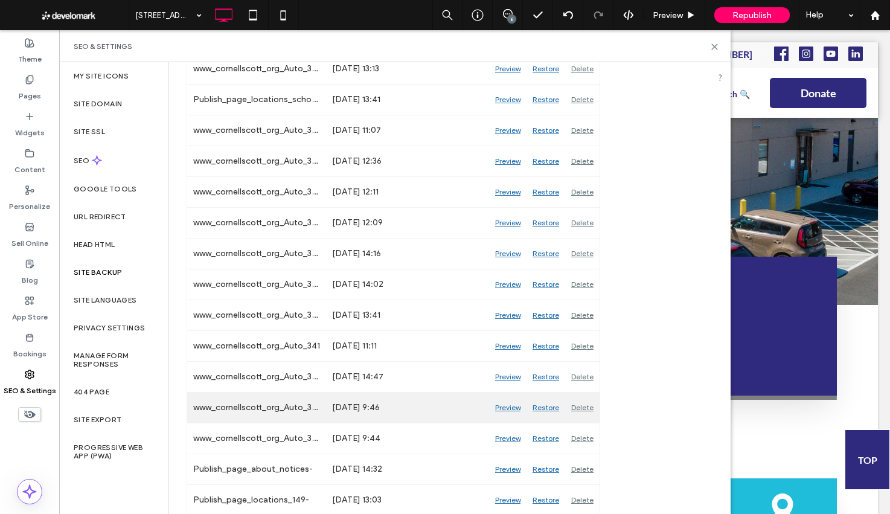
scroll to position [359, 0]
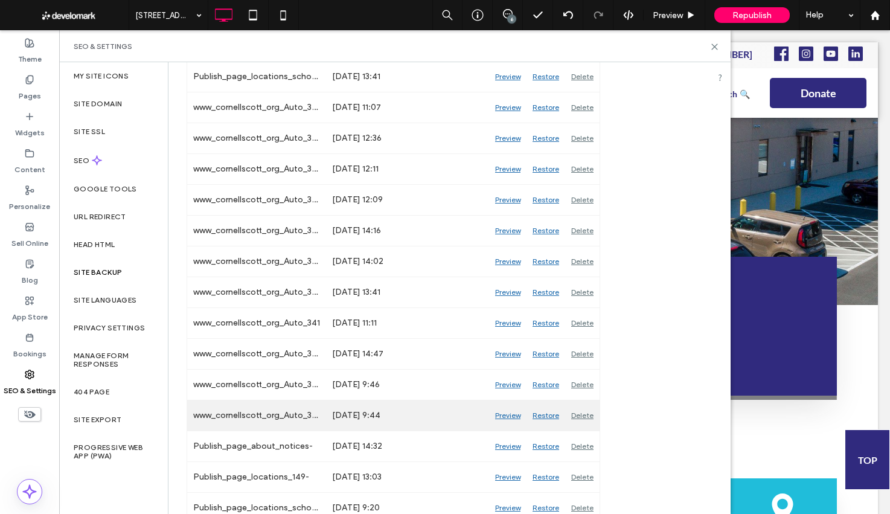
click at [507, 418] on div "Preview" at bounding box center [507, 415] width 37 height 30
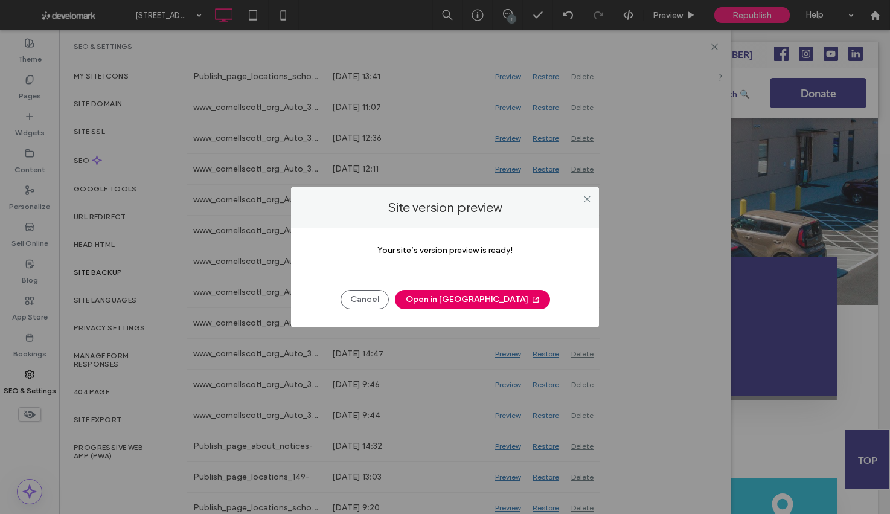
click at [475, 303] on button "Open in New Tab" at bounding box center [472, 299] width 155 height 19
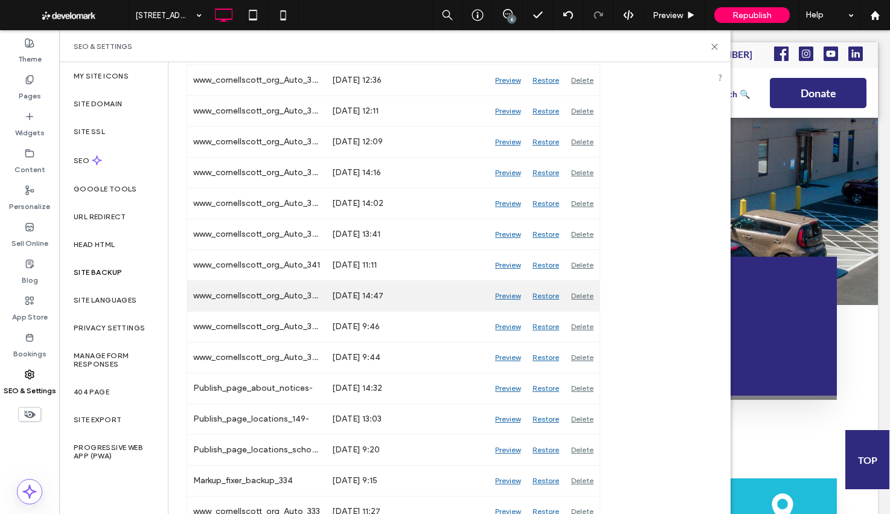
scroll to position [428, 0]
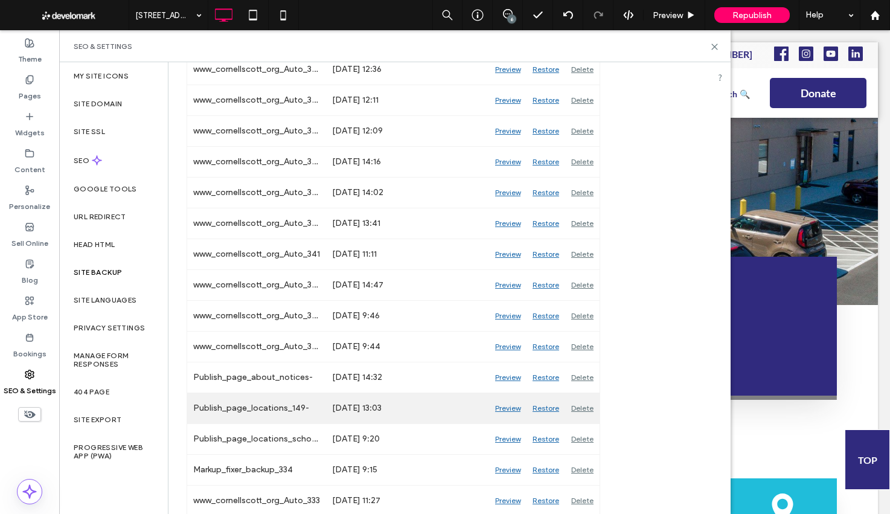
click at [509, 409] on div "Preview" at bounding box center [507, 408] width 37 height 30
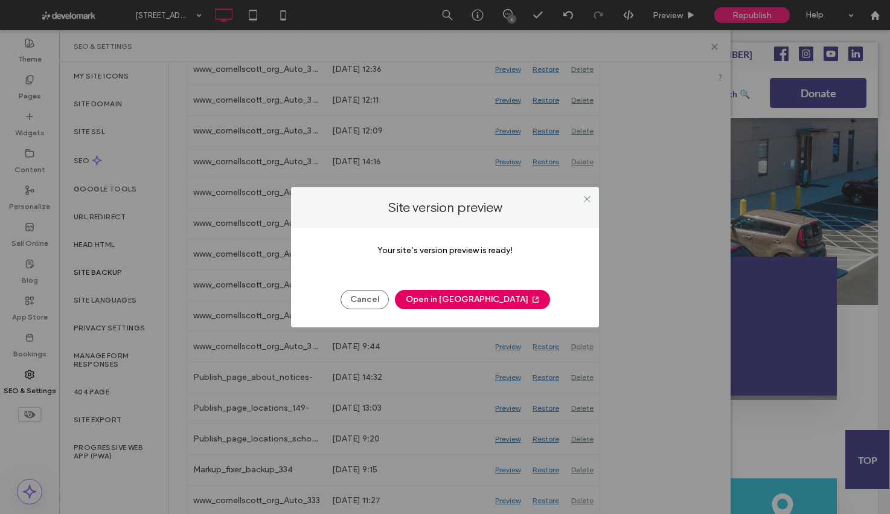
click at [498, 303] on button "Open in New Tab" at bounding box center [472, 299] width 155 height 19
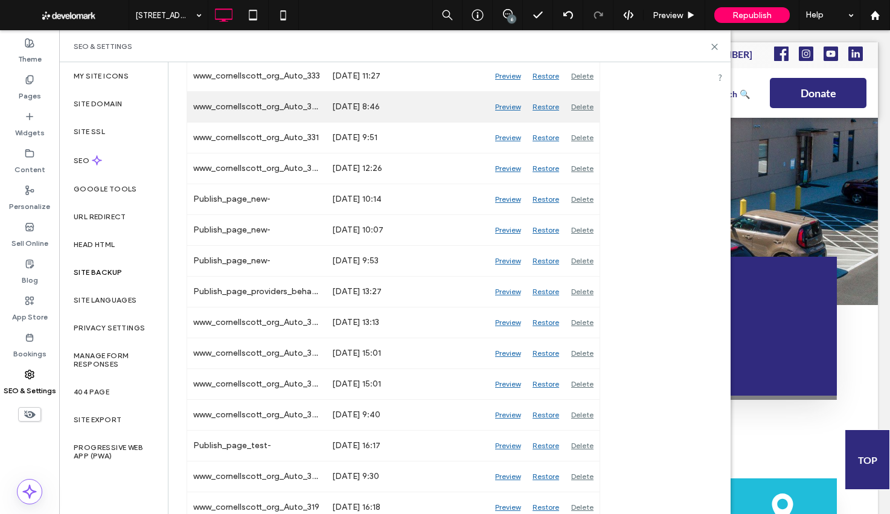
scroll to position [901, 0]
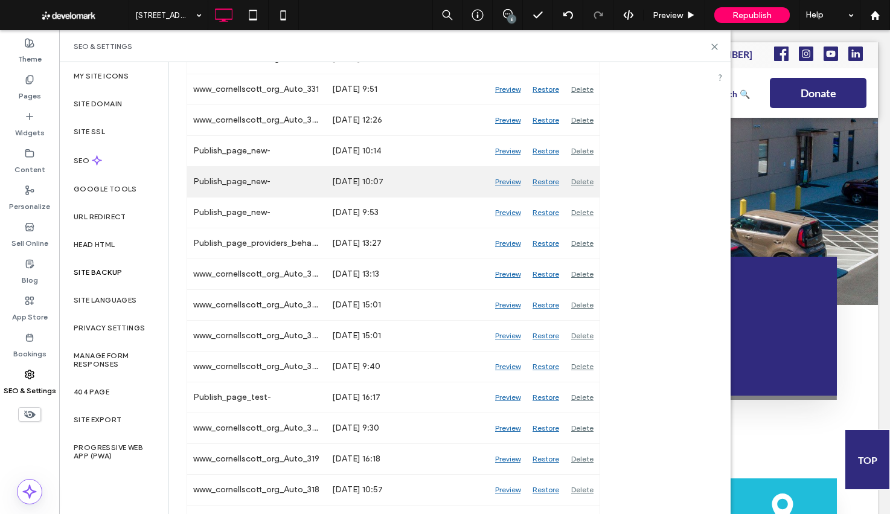
click at [504, 182] on div "Preview" at bounding box center [507, 182] width 37 height 30
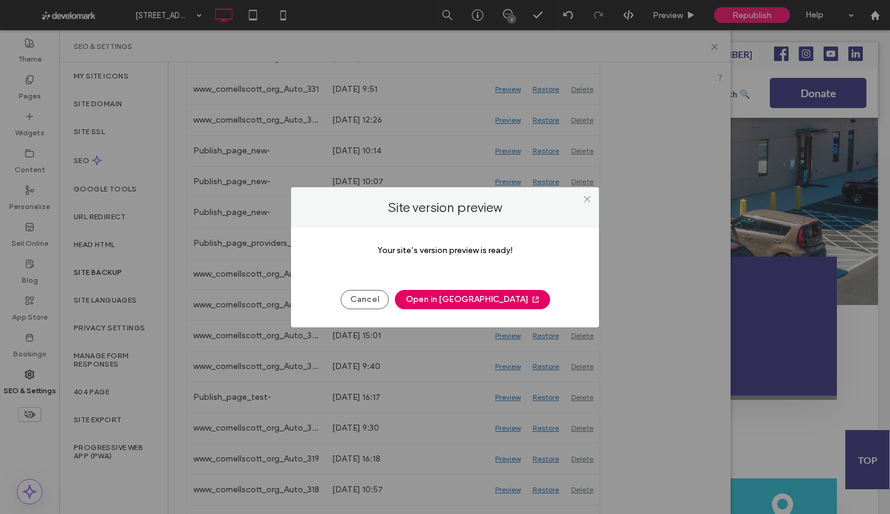
click at [495, 299] on button "Open in New Tab" at bounding box center [472, 299] width 155 height 19
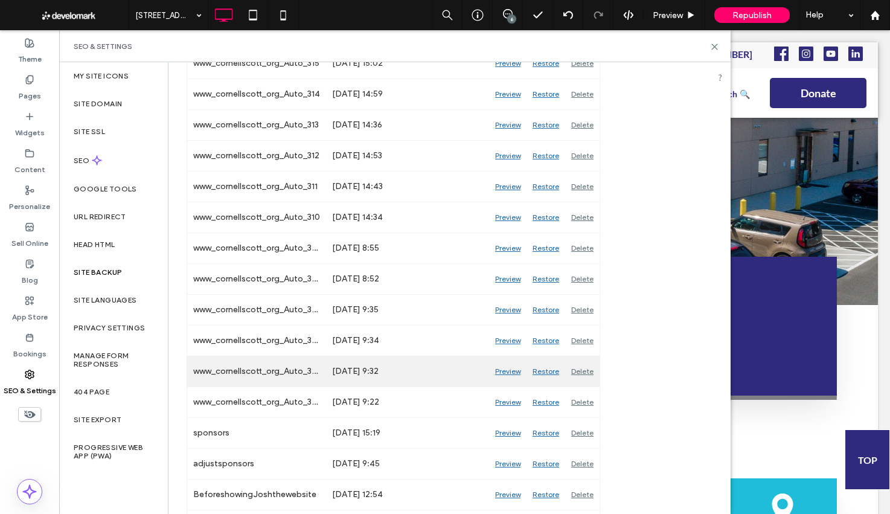
scroll to position [1414, 0]
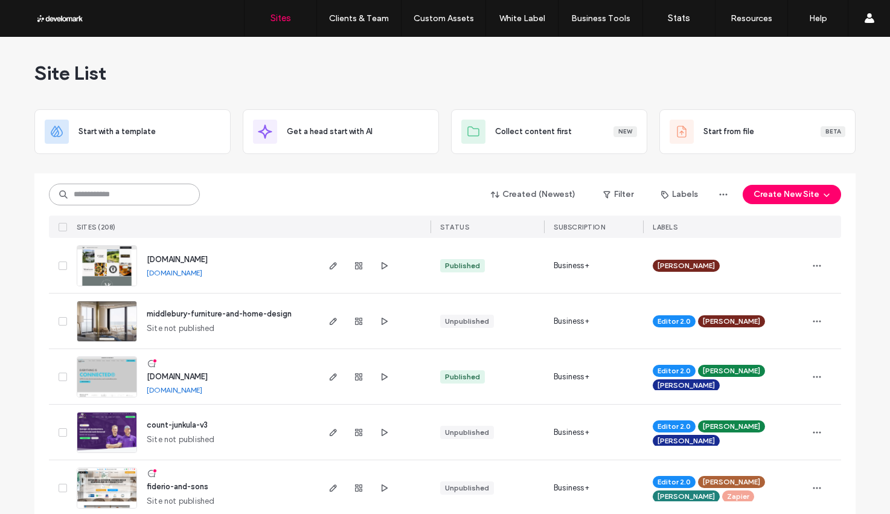
click at [141, 197] on input at bounding box center [124, 195] width 151 height 22
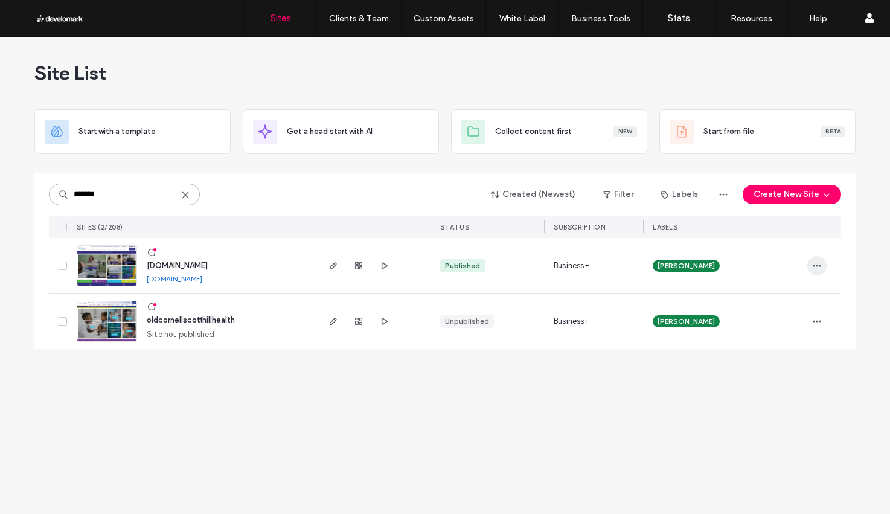
type input "*******"
drag, startPoint x: 820, startPoint y: 269, endPoint x: 832, endPoint y: 274, distance: 13.2
click at [820, 269] on icon "button" at bounding box center [817, 266] width 10 height 10
click at [792, 425] on span "Site Dashboard" at bounding box center [770, 427] width 56 height 12
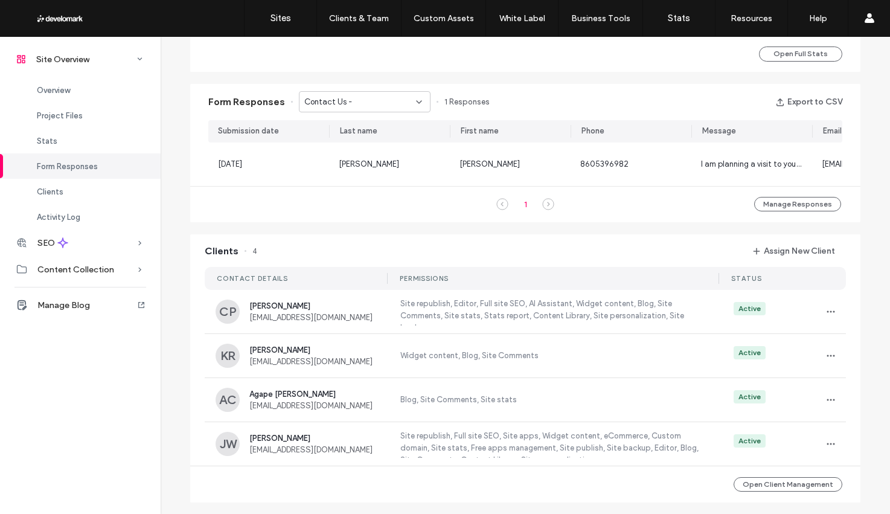
scroll to position [734, 0]
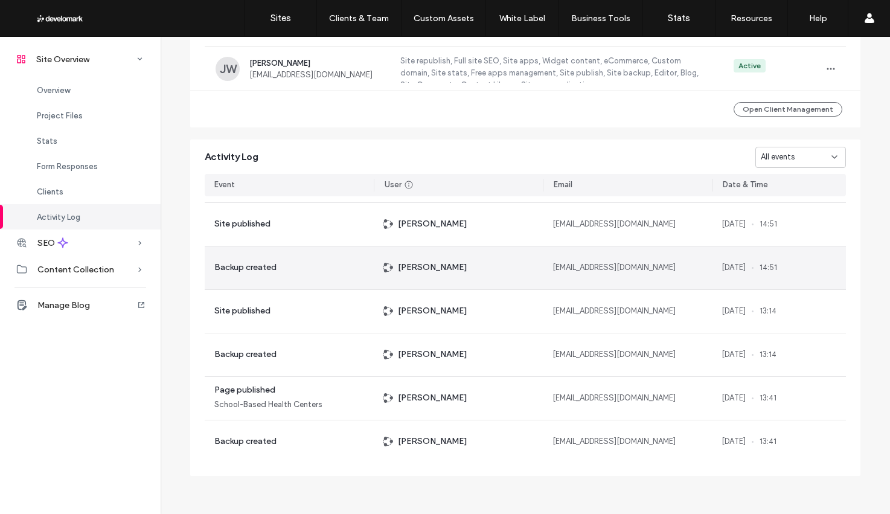
scroll to position [185, 0]
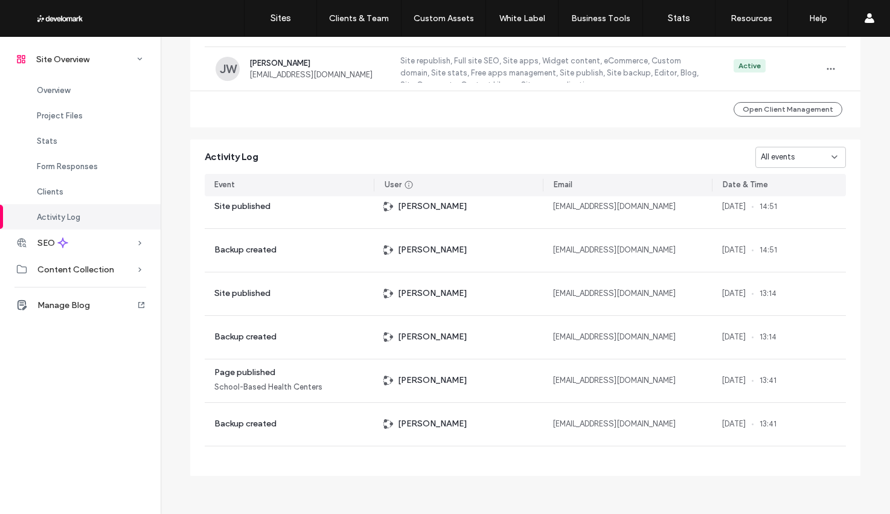
click at [830, 158] on icon at bounding box center [835, 157] width 10 height 10
click at [803, 205] on span "Site published" at bounding box center [783, 200] width 52 height 12
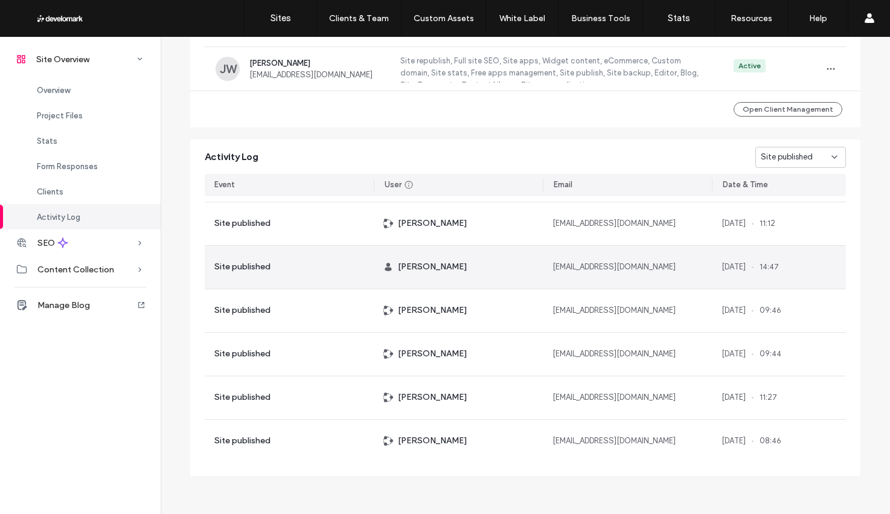
scroll to position [387, 0]
drag, startPoint x: 358, startPoint y: 253, endPoint x: 649, endPoint y: 245, distance: 290.6
click at [647, 260] on div "[EMAIL_ADDRESS][DOMAIN_NAME]" at bounding box center [627, 266] width 169 height 43
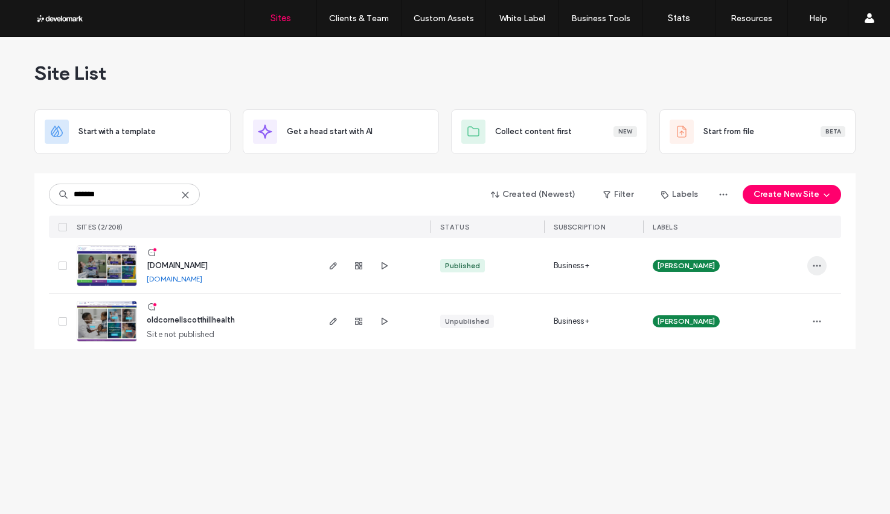
type input "*******"
click at [818, 263] on icon "button" at bounding box center [817, 266] width 10 height 10
click at [786, 400] on span "Site Dashboard" at bounding box center [770, 396] width 56 height 12
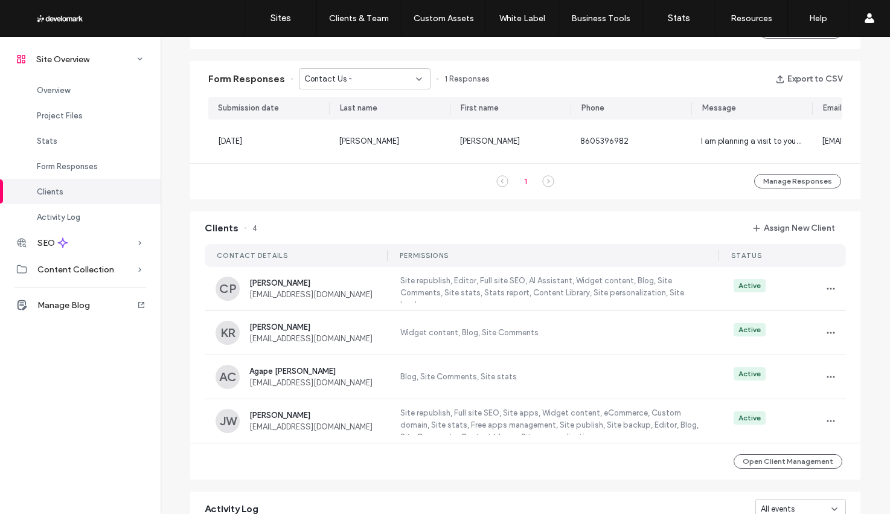
scroll to position [1114, 0]
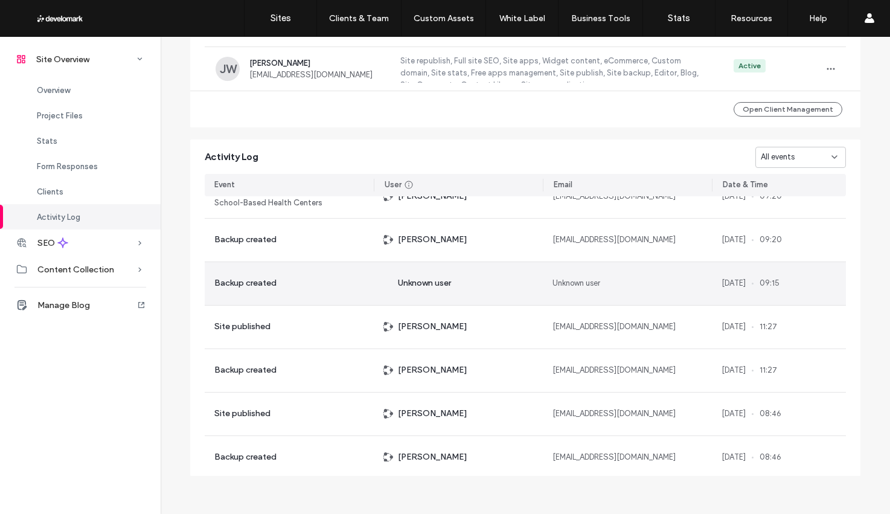
scroll to position [1596, 0]
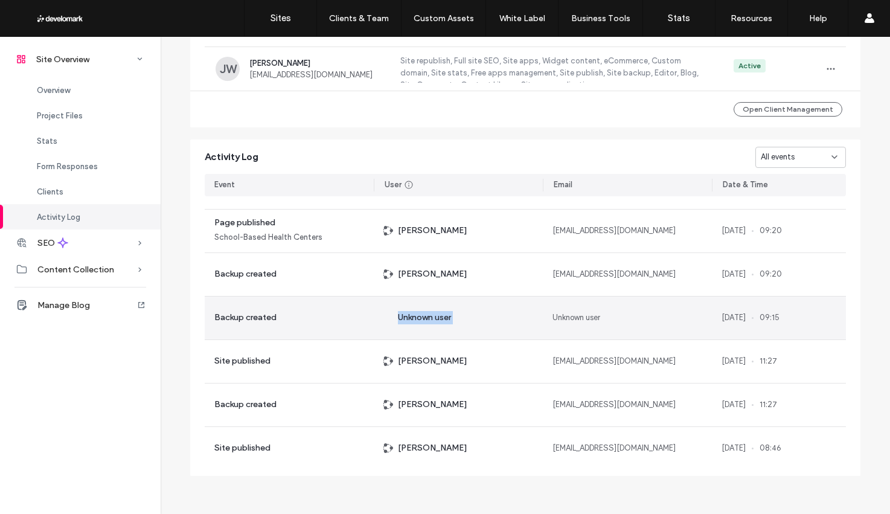
drag, startPoint x: 389, startPoint y: 316, endPoint x: 556, endPoint y: 311, distance: 167.4
click at [556, 311] on section "Page published Notices, Policies, and Statements [PERSON_NAME] [EMAIL_ADDRESS][…" at bounding box center [525, 340] width 641 height 3479
click at [460, 307] on div "Unknown user" at bounding box center [458, 318] width 169 height 43
drag, startPoint x: 379, startPoint y: 329, endPoint x: 339, endPoint y: 332, distance: 40.0
click at [340, 331] on section "Page published Notices, Policies, and Statements [PERSON_NAME] [EMAIL_ADDRESS][…" at bounding box center [525, 340] width 641 height 3479
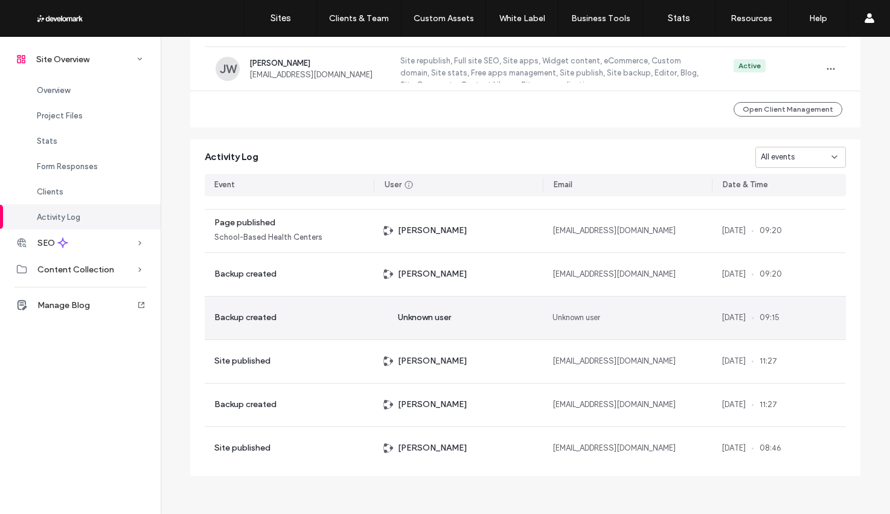
click at [338, 332] on div "Backup created" at bounding box center [289, 318] width 169 height 43
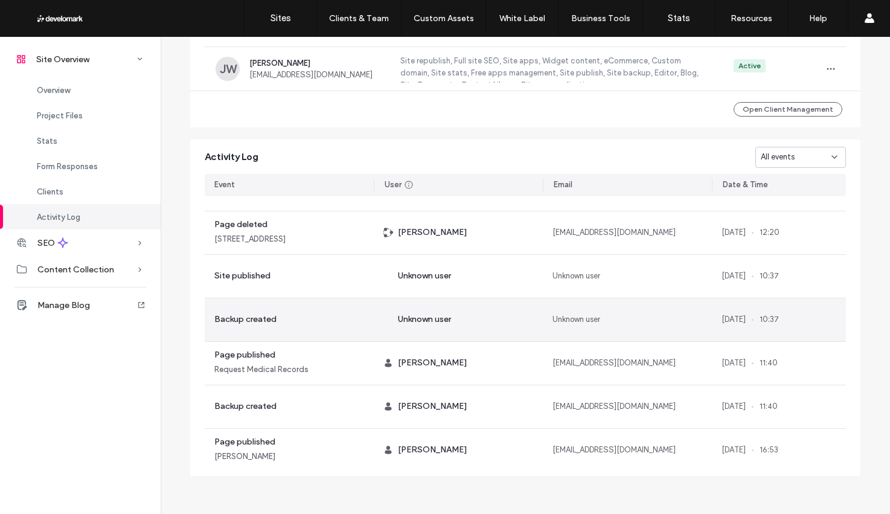
scroll to position [7943, 0]
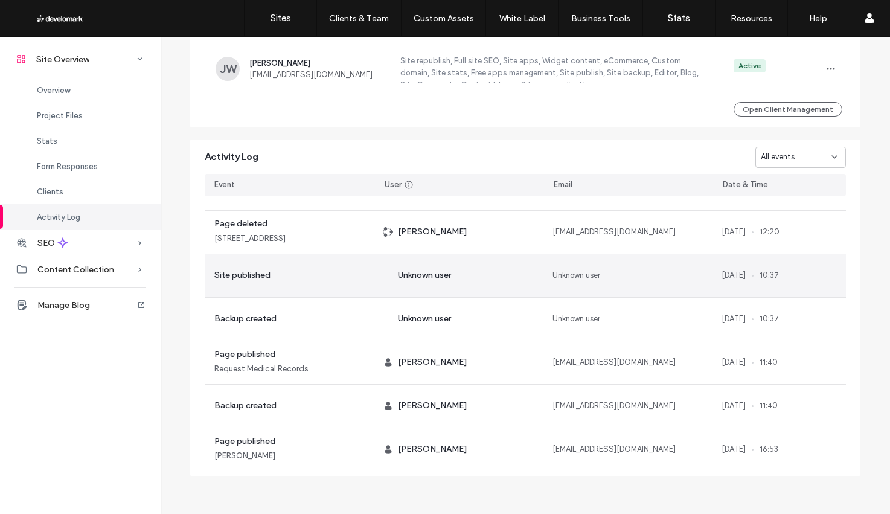
click at [431, 275] on span "Unknown user" at bounding box center [424, 275] width 53 height 13
click at [573, 271] on span "Unknown user" at bounding box center [577, 275] width 48 height 12
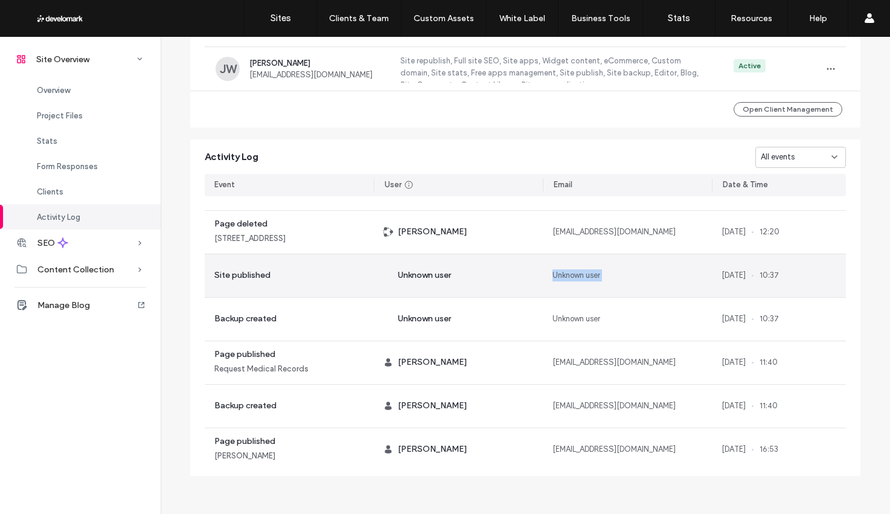
click at [573, 271] on span "Unknown user" at bounding box center [577, 275] width 48 height 12
click at [345, 280] on div "Site published" at bounding box center [289, 275] width 169 height 43
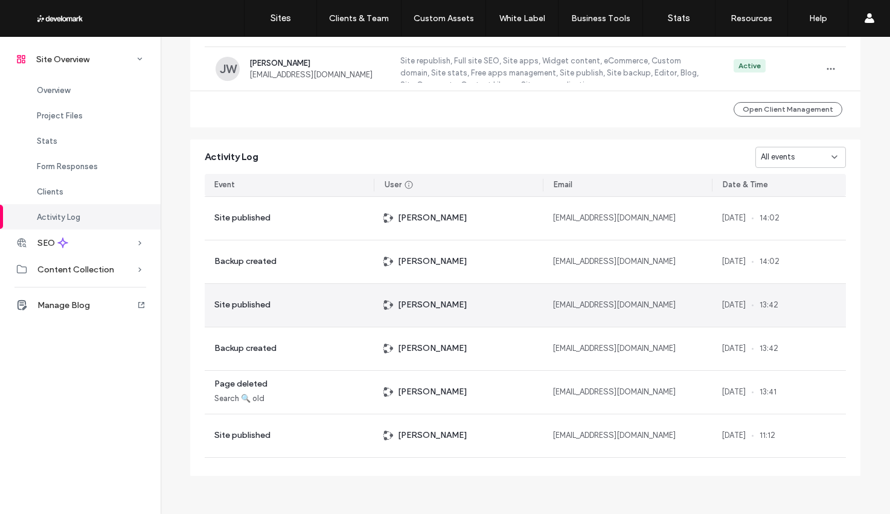
scroll to position [870, 0]
